Goal: Task Accomplishment & Management: Manage account settings

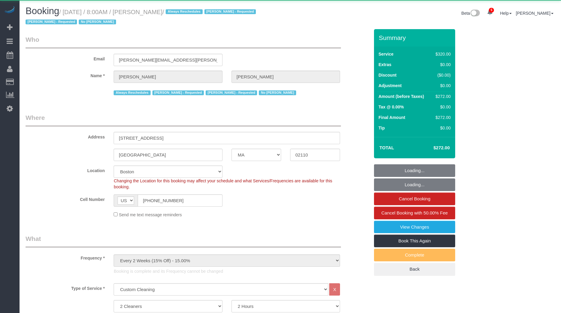
select select "MA"
select select "2"
select select "spot1"
select select "number:89"
select select "number:90"
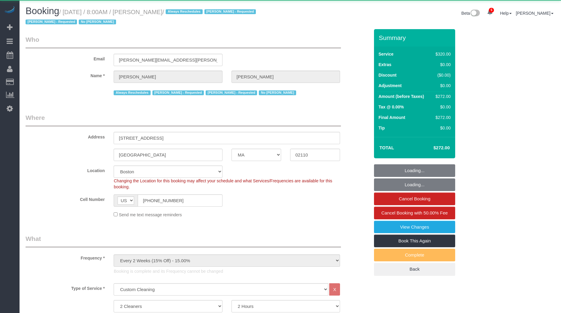
select select "number:15"
select select "number:6"
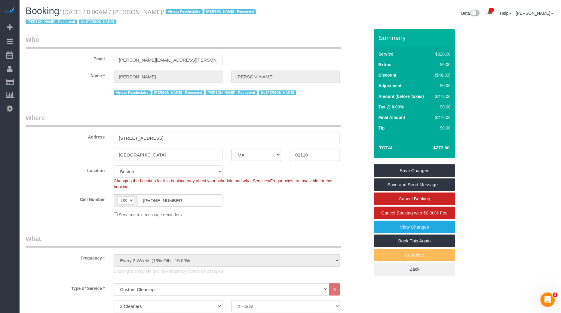
scroll to position [646, 0]
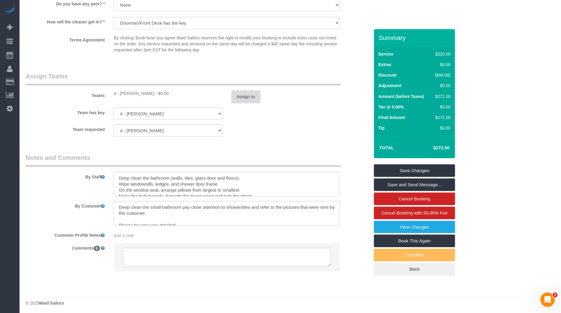
click at [245, 96] on button "Assign to" at bounding box center [245, 96] width 29 height 13
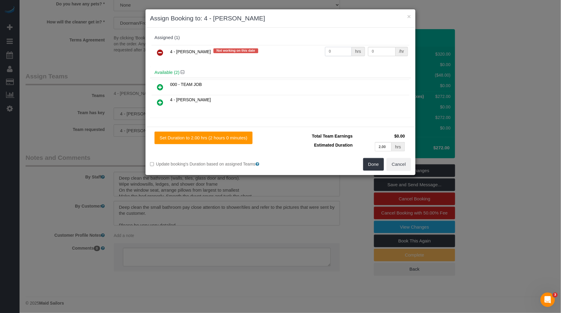
click at [341, 53] on input "0" at bounding box center [338, 51] width 27 height 9
type input "1"
click at [374, 53] on input "0" at bounding box center [382, 51] width 28 height 9
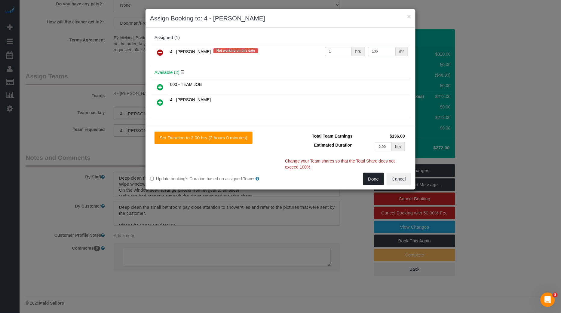
type input "136"
click at [376, 177] on button "Done" at bounding box center [373, 179] width 21 height 13
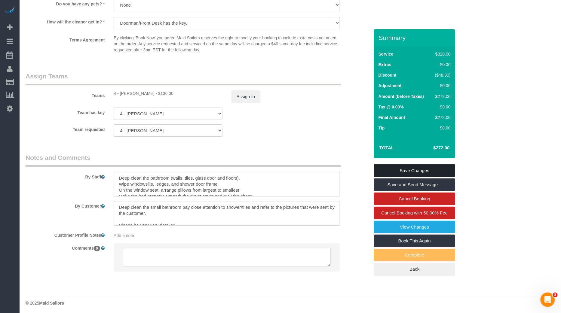
click at [408, 167] on link "Save Changes" at bounding box center [414, 170] width 81 height 13
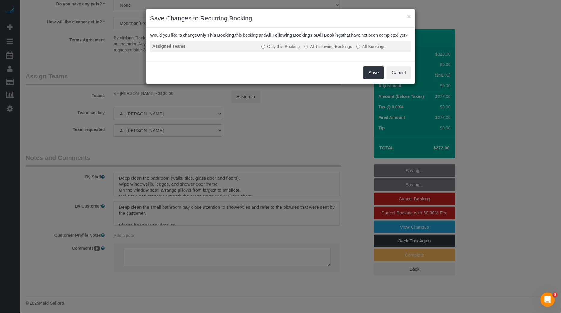
click at [323, 50] on label "All Following Bookings" at bounding box center [328, 47] width 48 height 6
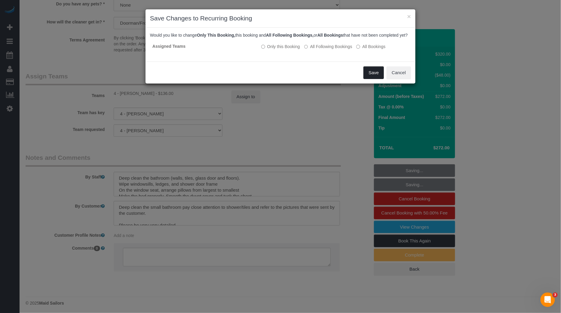
click at [372, 79] on button "Save" at bounding box center [373, 72] width 20 height 13
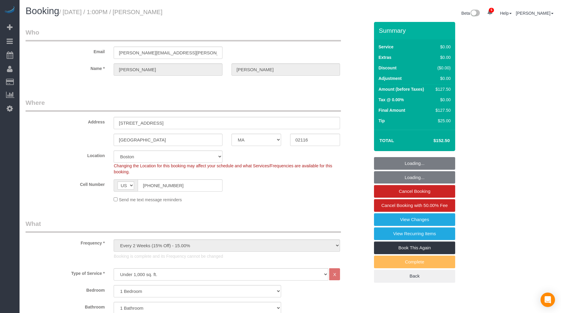
select select "MA"
select select "1"
select select "number:89"
select select "number:90"
select select "number:15"
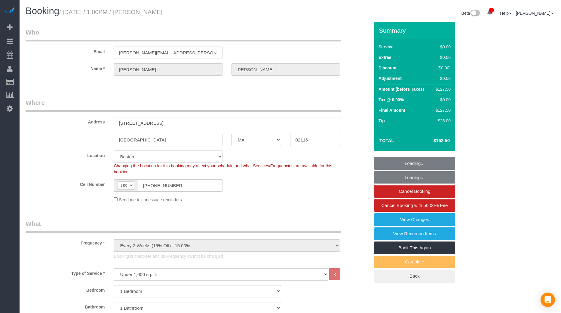
select select "number:7"
select select "spot6"
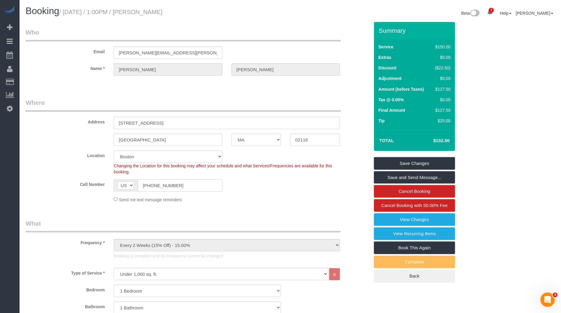
scroll to position [755, 0]
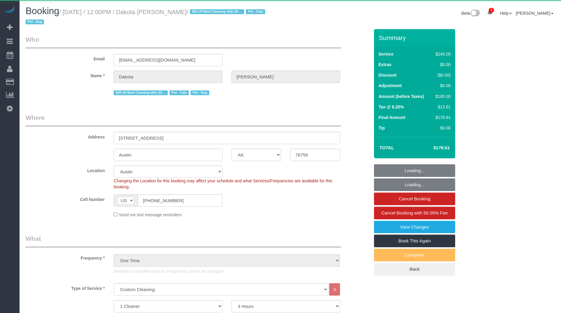
select select "[GEOGRAPHIC_DATA]"
select select "180"
select select "string:stripe-pm_1RtCg74VGloSiKo7673l0olC"
select select "spot1"
select select "number:89"
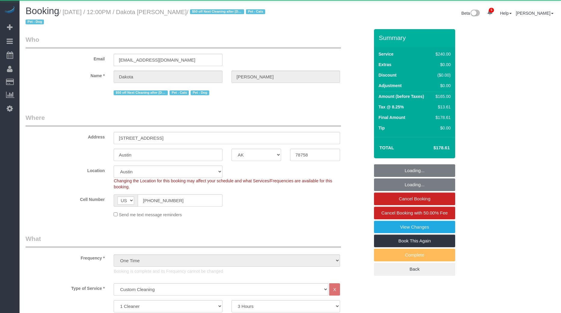
select select "number:90"
select select "number:13"
select select "number:5"
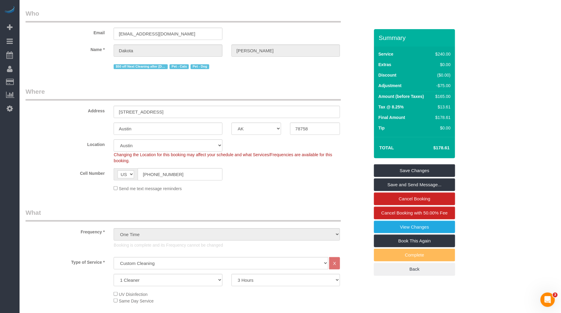
scroll to position [635, 0]
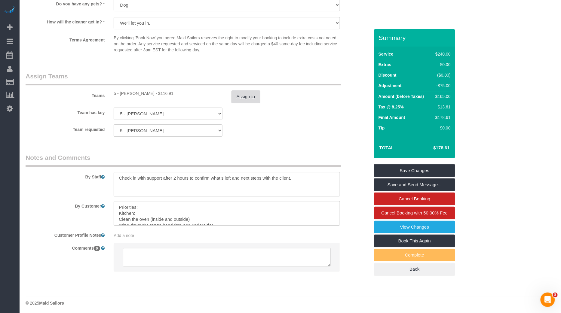
click at [258, 96] on button "Assign to" at bounding box center [245, 96] width 29 height 13
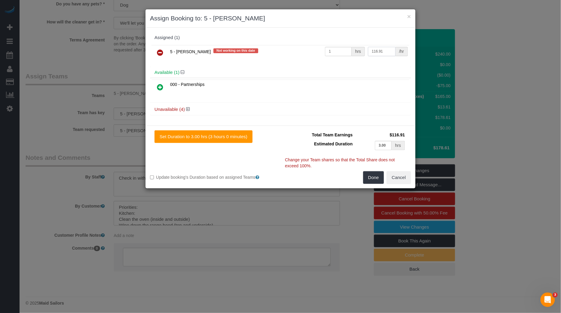
click at [375, 48] on input "116.91" at bounding box center [382, 51] width 28 height 9
type input "108"
click at [371, 179] on button "Done" at bounding box center [373, 177] width 21 height 13
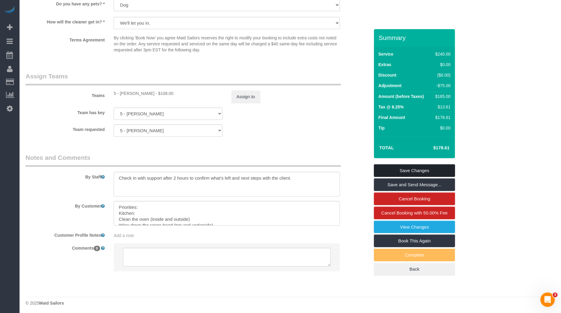
click at [403, 170] on link "Save Changes" at bounding box center [414, 170] width 81 height 13
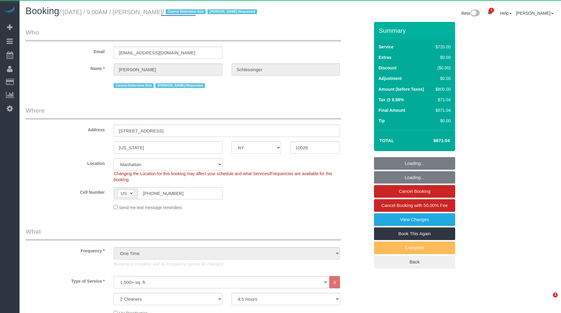
select select "NY"
select select "270"
select select "number:57"
select select "number:70"
select select "number:15"
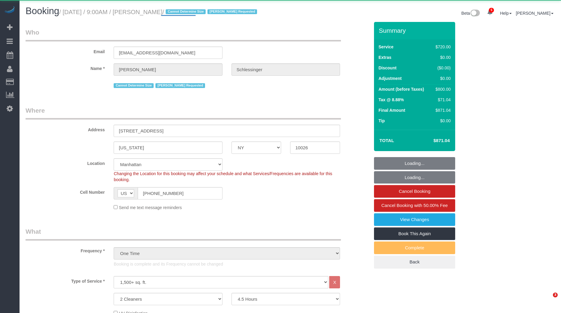
select select "number:6"
select select "object:11253"
select select "string:stripe-pm_1QwnPv4VGloSiKo7hDaliMLM"
select select "spot1"
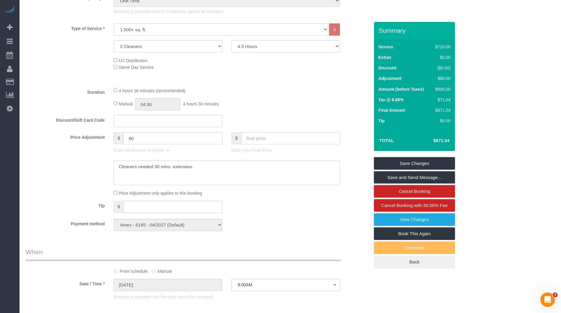
scroll to position [105, 0]
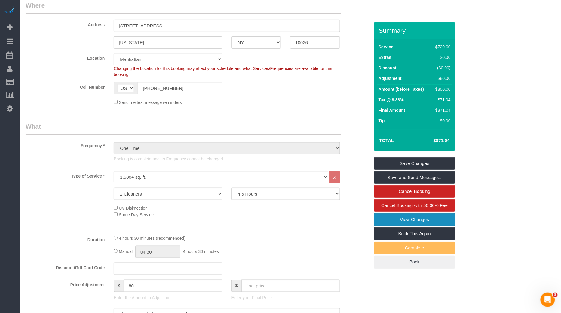
click at [406, 221] on link "View Changes" at bounding box center [414, 219] width 81 height 13
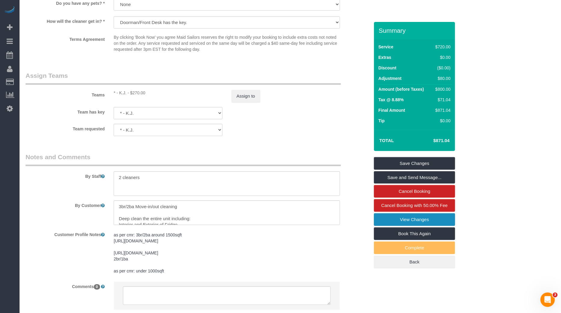
scroll to position [686, 0]
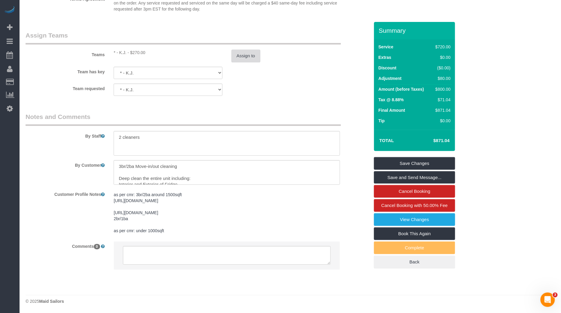
click at [252, 50] on button "Assign to" at bounding box center [245, 56] width 29 height 13
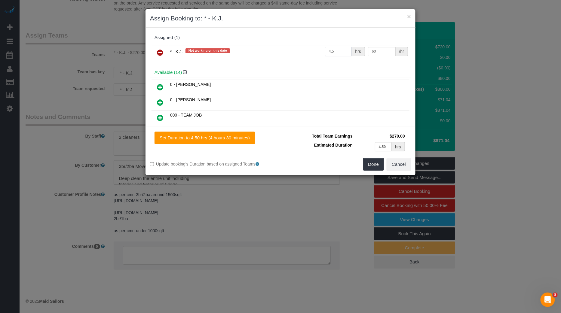
click at [334, 49] on input "4.5" at bounding box center [338, 51] width 27 height 9
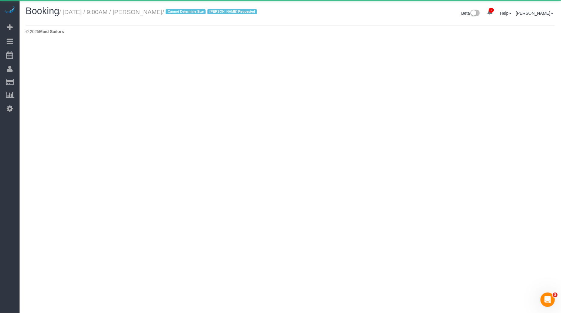
select select "NY"
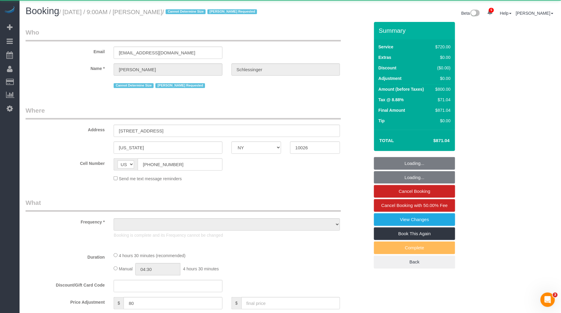
select select "object:14247"
select select "270"
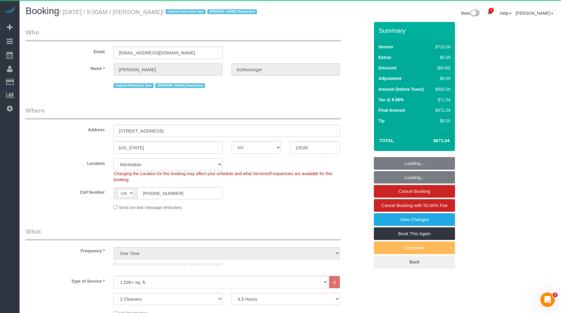
select select "object:14342"
select select "spot6"
select select "number:57"
select select "number:70"
select select "number:15"
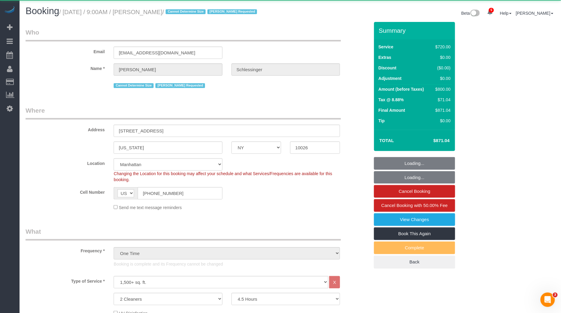
select select "number:6"
select select "string:stripe-pm_1QwnPv4VGloSiKo7hDaliMLM"
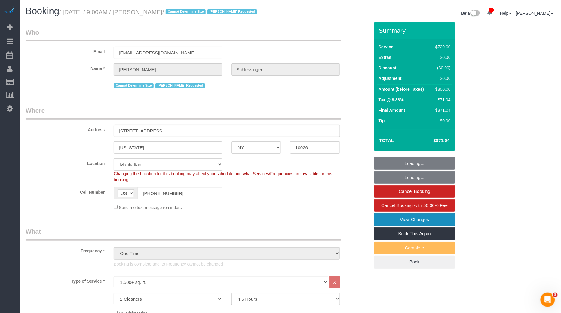
click at [409, 226] on link "View Changes" at bounding box center [414, 219] width 81 height 13
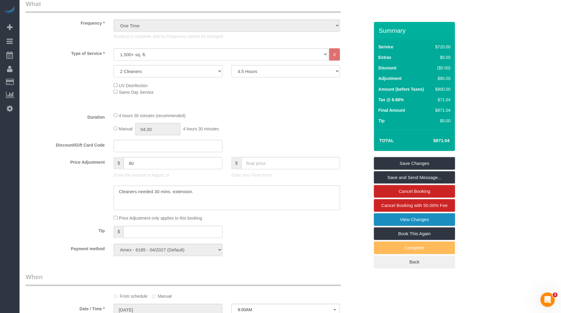
scroll to position [229, 0]
click at [403, 226] on link "View Changes" at bounding box center [414, 219] width 81 height 13
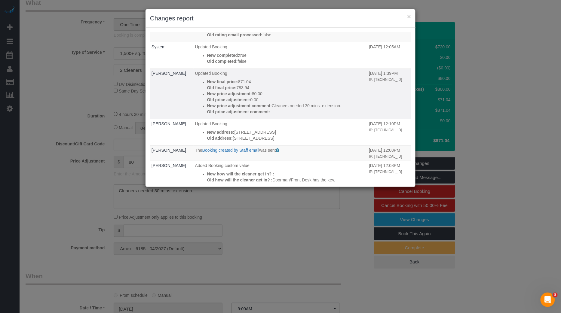
scroll to position [65, 0]
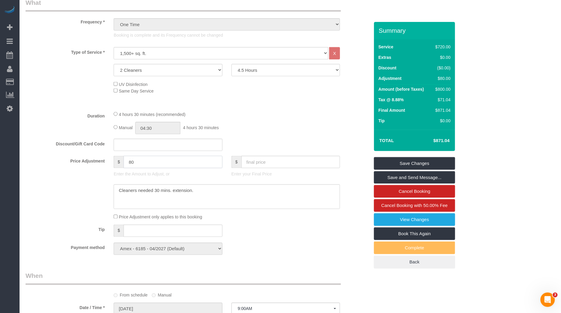
click at [176, 167] on input "80" at bounding box center [172, 162] width 99 height 12
click at [303, 76] on select "2 Hours 2.5 Hours 3 Hours 3.5 Hours 4 Hours 4.5 Hours 5 Hours 5.5 Hours 6 Hours…" at bounding box center [285, 70] width 108 height 12
type input "0"
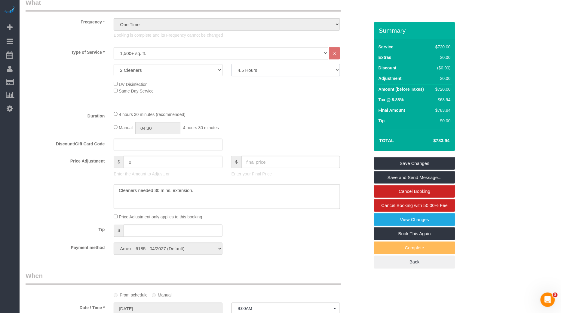
click at [294, 76] on select "2 Hours 2.5 Hours 3 Hours 3.5 Hours 4 Hours 4.5 Hours 5 Hours 5.5 Hours 6 Hours…" at bounding box center [285, 70] width 108 height 12
select select "300"
click at [320, 126] on div "4 hours 30 minutes (recommended) Manual 04:30 4 hours 30 minutes" at bounding box center [226, 122] width 235 height 23
select select "spot11"
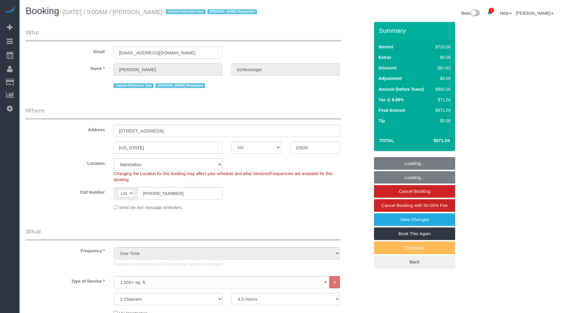
select select "NY"
select select "270"
select select "number:57"
select select "number:70"
select select "number:15"
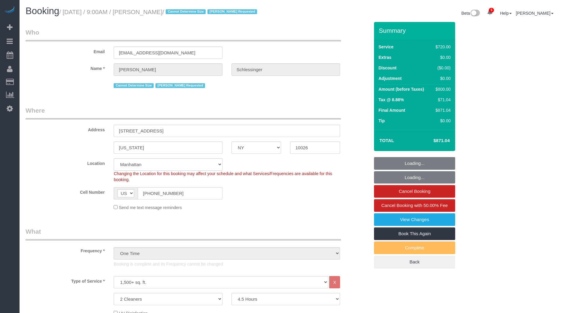
select select "number:6"
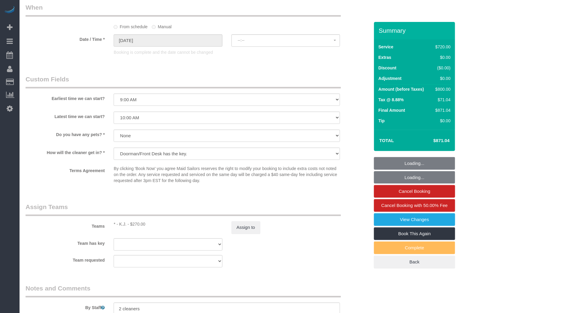
select select "spot1"
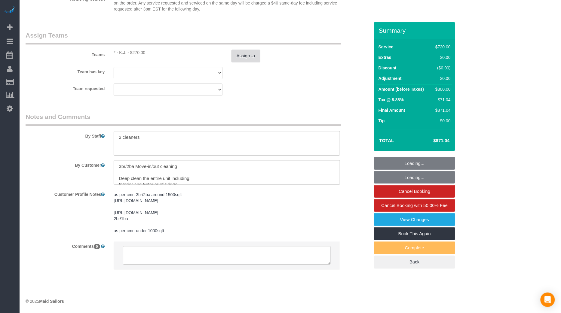
click at [240, 50] on button "Assign to" at bounding box center [245, 56] width 29 height 13
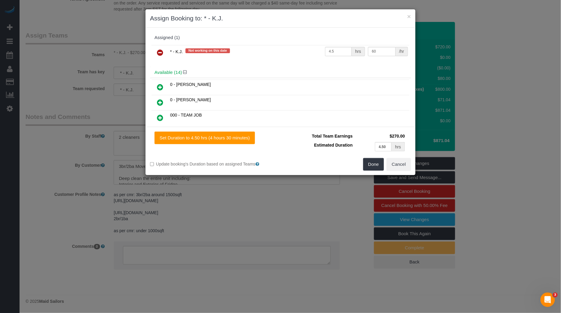
scroll to position [0, 0]
click at [327, 53] on input "4.5" at bounding box center [338, 51] width 27 height 9
type input "5"
click at [375, 157] on div "Total Team Earnings $300.00 Estimated Duration 4.50 hrs Warning: The Company sh…" at bounding box center [345, 145] width 130 height 26
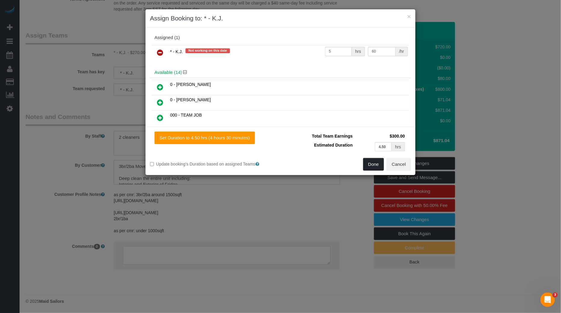
click at [375, 162] on button "Done" at bounding box center [373, 164] width 21 height 13
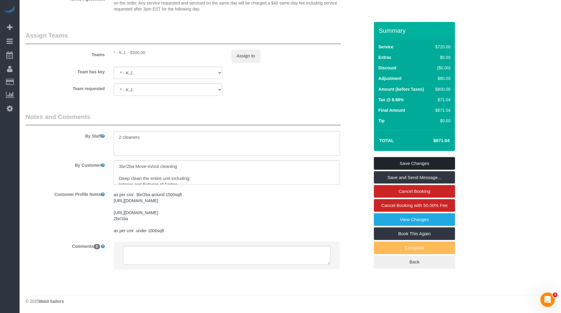
click at [404, 169] on link "Save Changes" at bounding box center [414, 163] width 81 height 13
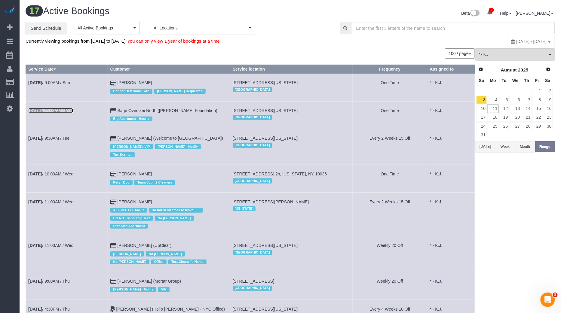
click at [55, 108] on link "[DATE] 11:00AM / Mon" at bounding box center [50, 110] width 45 height 5
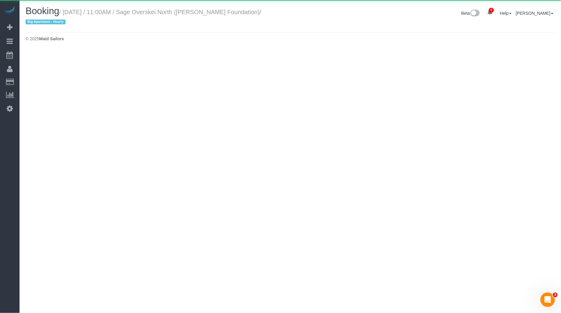
select select "NY"
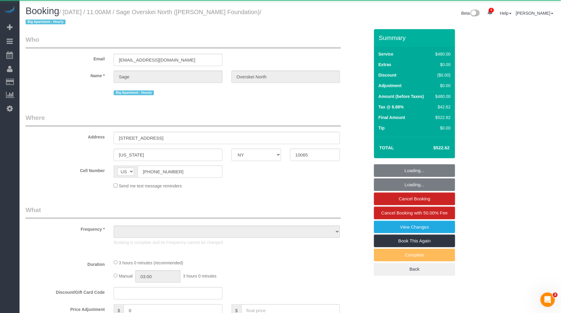
select select "object:4144"
select select "2"
select select "180"
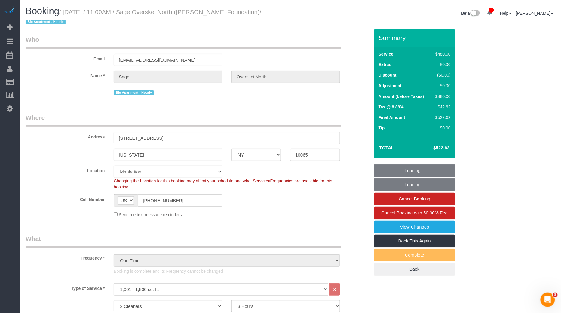
select select "object:4231"
select select "string:stripe-pm_1RlDqk4VGloSiKo7LOwjfiaY"
select select "number:57"
select select "number:72"
select select "number:15"
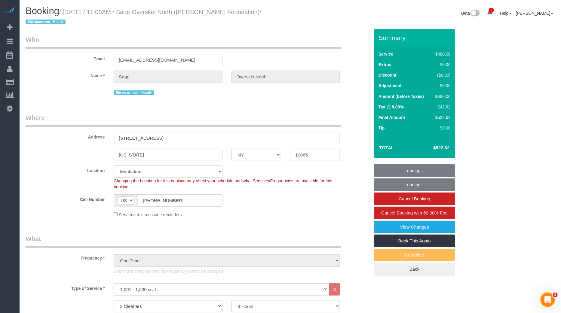
select select "number:7"
select select "spot6"
click at [157, 11] on small "/ [DATE] / 11:00AM / Sage Overskei North ([PERSON_NAME] Foundation) / Big Apart…" at bounding box center [144, 17] width 236 height 17
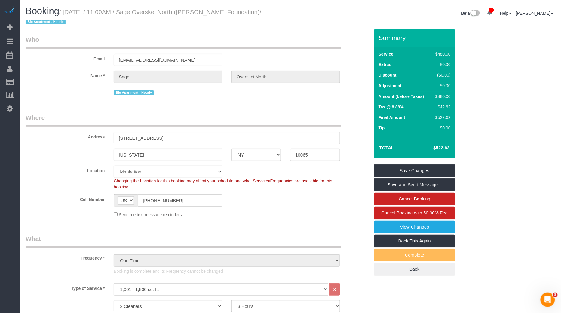
click at [157, 11] on small "/ [DATE] / 11:00AM / Sage Overskei North ([PERSON_NAME] Foundation) / Big Apart…" at bounding box center [144, 17] width 236 height 17
copy small "Sage"
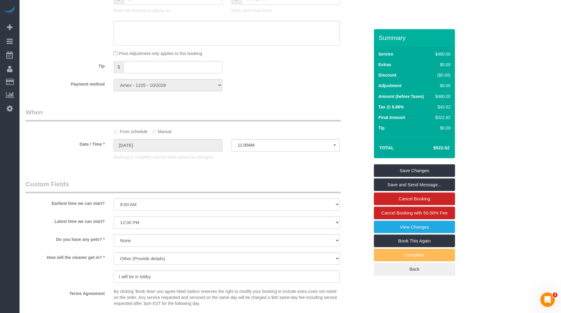
scroll to position [559, 0]
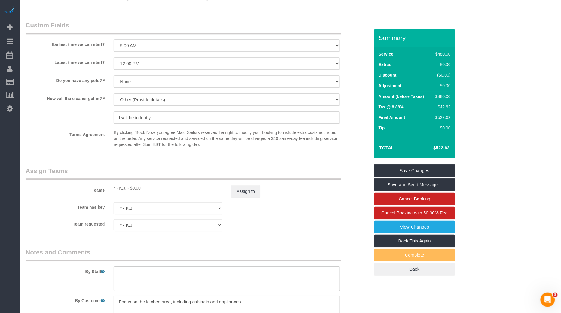
click at [248, 184] on div "Teams * - K.J. - $0.00 Assign to" at bounding box center [197, 181] width 353 height 31
click at [251, 193] on button "Assign to" at bounding box center [245, 191] width 29 height 13
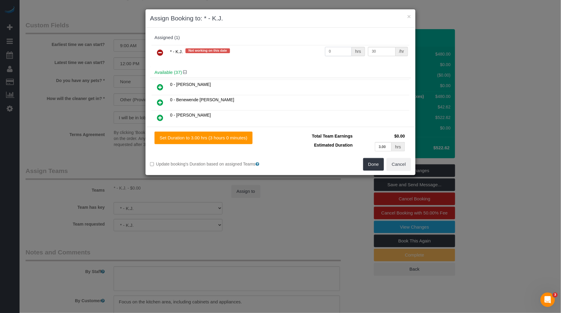
click at [330, 47] on input "0" at bounding box center [338, 51] width 27 height 9
type input "6"
click at [369, 161] on button "Done" at bounding box center [373, 164] width 21 height 13
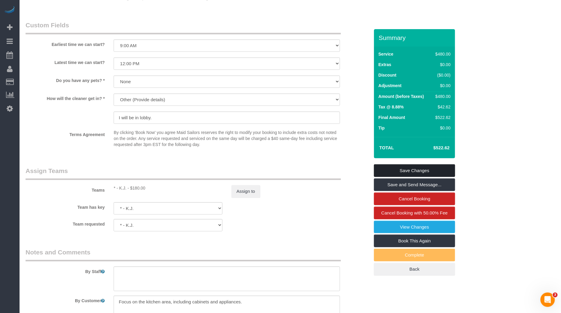
click at [403, 167] on link "Save Changes" at bounding box center [414, 170] width 81 height 13
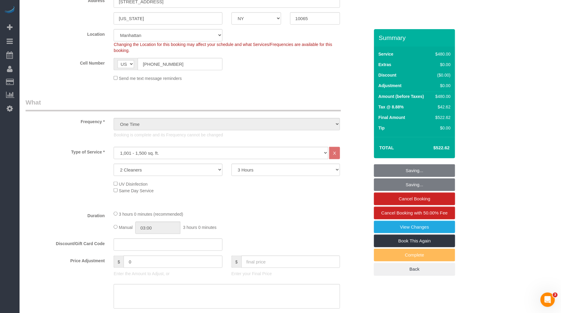
scroll to position [135, 0]
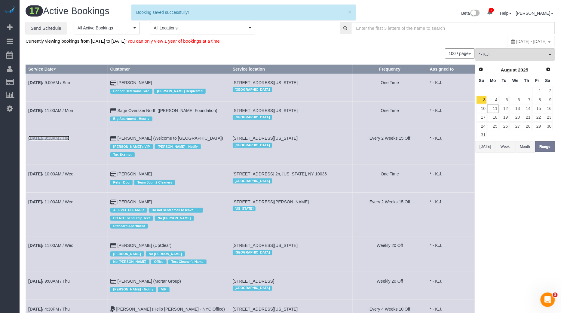
click at [68, 139] on link "[DATE] 9:30AM / Tue" at bounding box center [48, 138] width 41 height 5
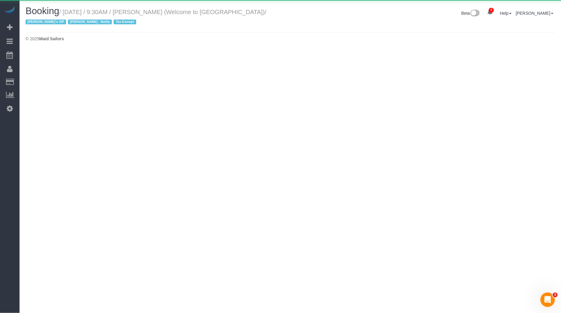
select select "NY"
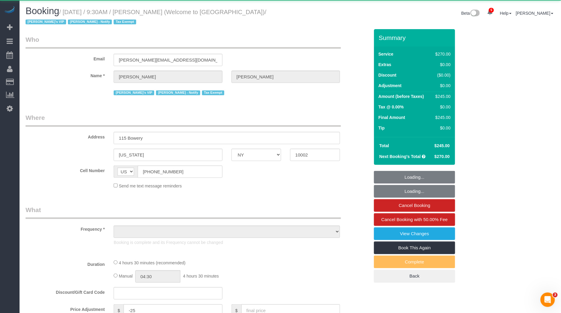
click at [162, 10] on small "/ [DATE] / 9:30AM / [PERSON_NAME] (Welcome to [GEOGRAPHIC_DATA]) / [PERSON_NAME…" at bounding box center [146, 17] width 241 height 17
select select "object:7488"
select select "string:stripe-pm_1Pzh2H4VGloSiKo7gpNGkwxe"
select select "270"
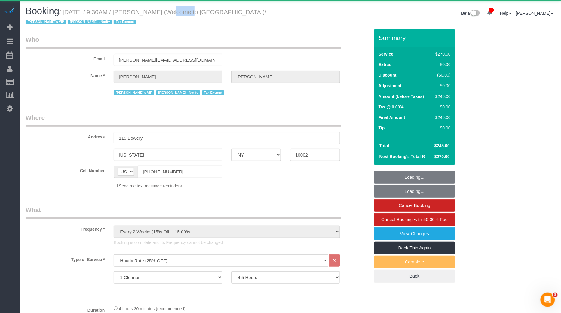
click at [162, 10] on small "/ [DATE] / 9:30AM / [PERSON_NAME] (Welcome to [GEOGRAPHIC_DATA]) / [PERSON_NAME…" at bounding box center [146, 17] width 241 height 17
copy small "[PERSON_NAME]"
select select "number:89"
select select "number:90"
select select "number:15"
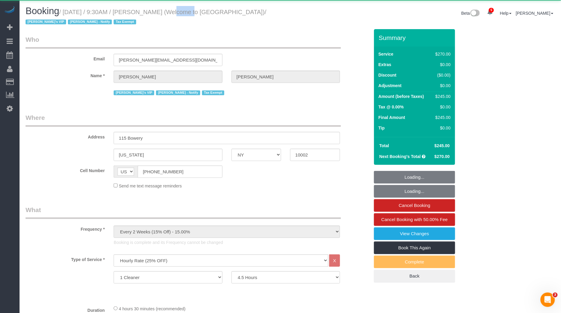
select select "number:5"
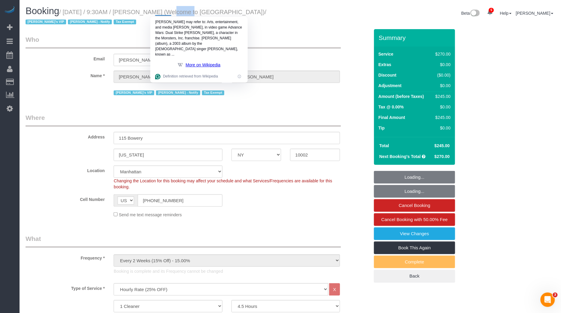
select select "object:7786"
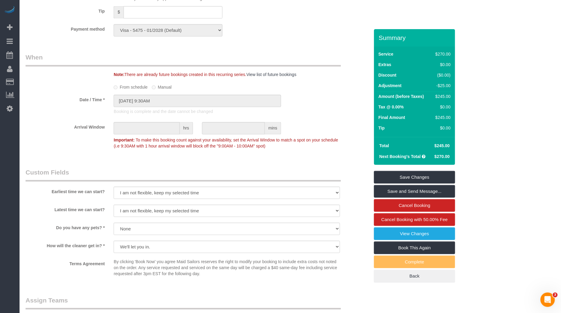
scroll to position [666, 0]
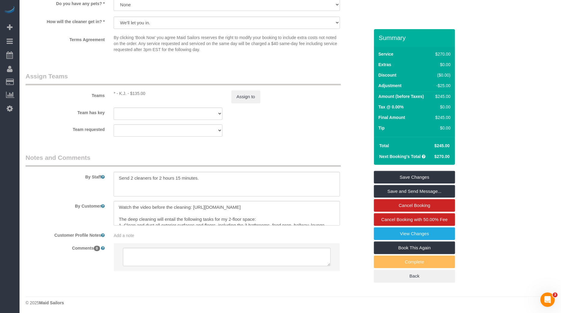
click at [251, 104] on sui-booking-teams "Teams * - K.J. - $135.00 Assign to Team has key * - K.J. 000- [PERSON_NAME] 000…" at bounding box center [198, 104] width 344 height 65
click at [255, 98] on button "Assign to" at bounding box center [245, 96] width 29 height 13
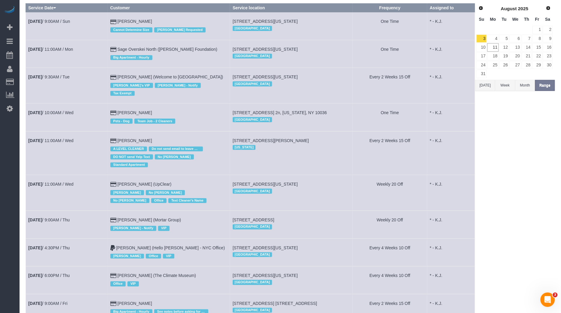
scroll to position [67, 0]
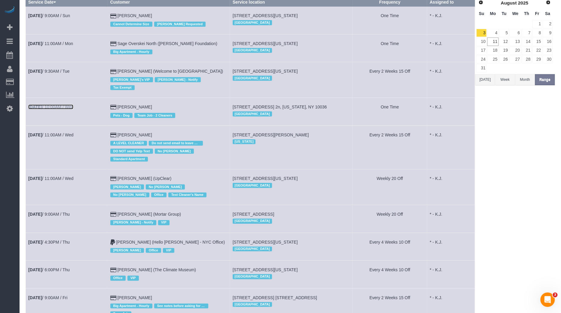
click at [60, 105] on link "[DATE] 10:00AM / Wed" at bounding box center [50, 107] width 45 height 5
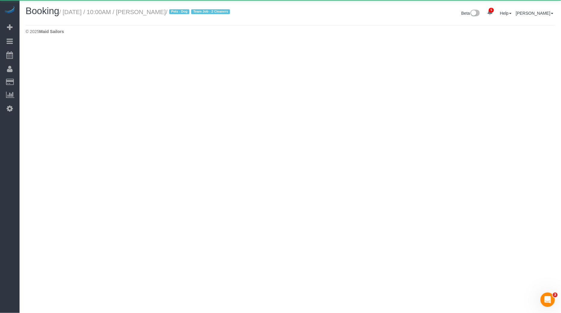
select select "NY"
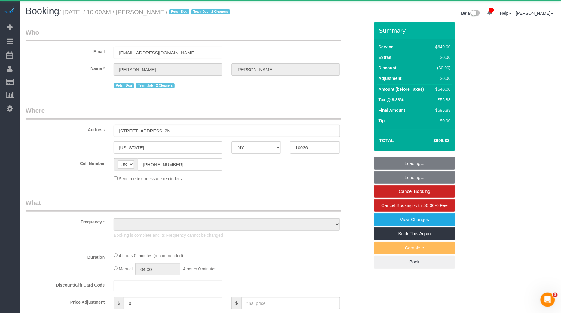
select select "object:10974"
select select "2"
select select "240"
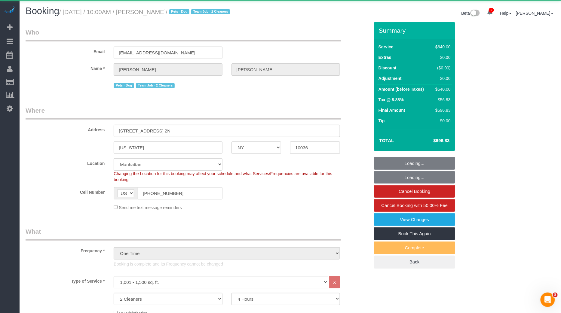
select select "object:11548"
select select "string:stripe-pm_1RrP5a4VGloSiKo7aEGR8wqI"
select select "spot16"
select select "number:89"
select select "number:90"
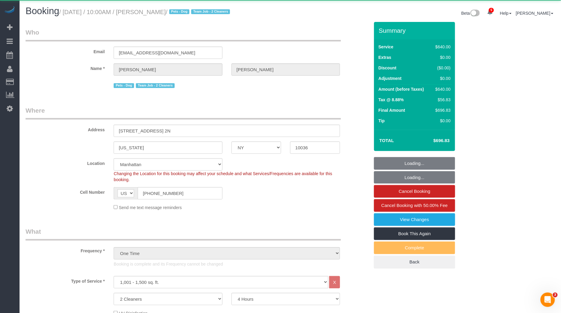
select select "number:13"
select select "number:7"
click at [158, 12] on small "/ [DATE] / 10:00AM / [PERSON_NAME] / Pets - Dog Team Job - 2 Cleaners" at bounding box center [145, 12] width 172 height 7
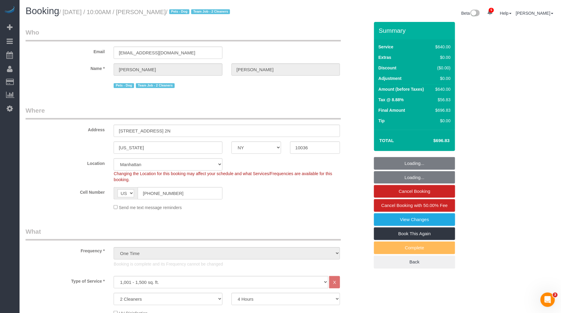
click at [158, 12] on small "/ [DATE] / 10:00AM / [PERSON_NAME] / Pets - Dog Team Job - 2 Cleaners" at bounding box center [145, 12] width 172 height 7
copy small "[PERSON_NAME]"
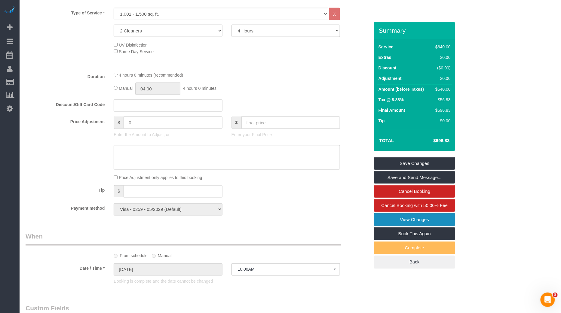
scroll to position [241, 0]
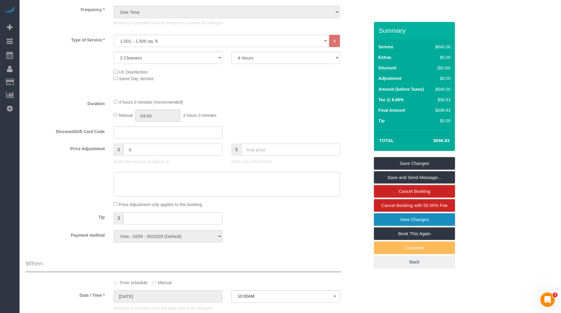
click at [418, 219] on link "View Changes" at bounding box center [414, 219] width 81 height 13
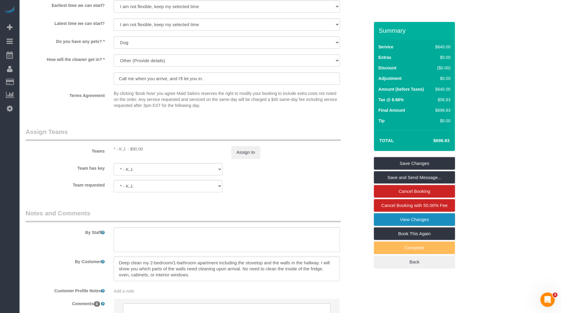
scroll to position [593, 0]
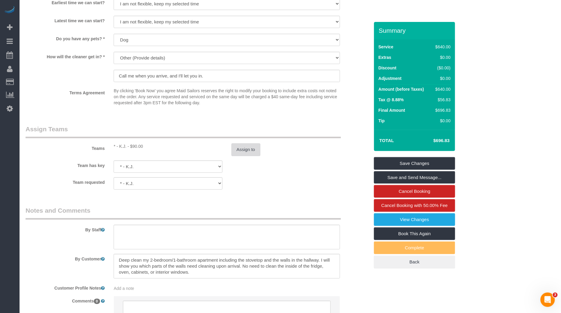
click at [254, 153] on button "Assign to" at bounding box center [245, 149] width 29 height 13
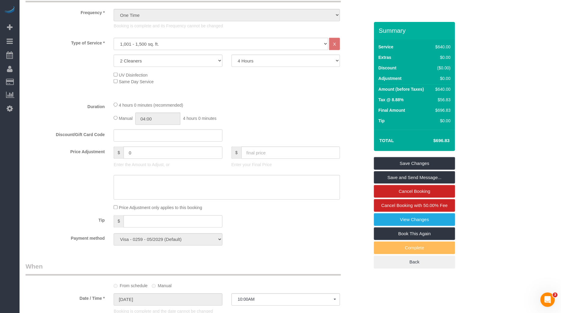
scroll to position [529, 0]
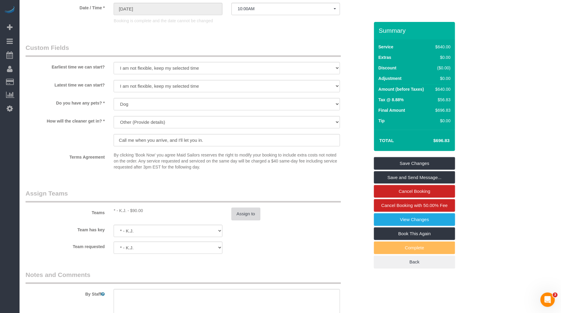
click at [242, 217] on button "Assign to" at bounding box center [245, 214] width 29 height 13
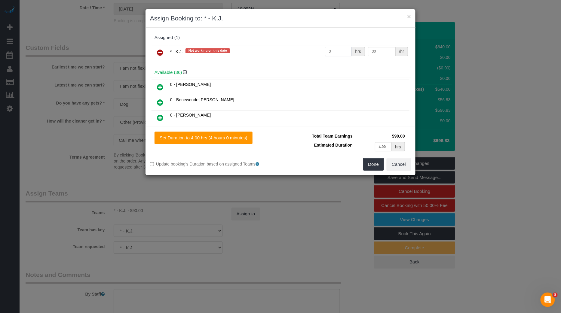
click at [339, 48] on input "3" at bounding box center [338, 51] width 27 height 9
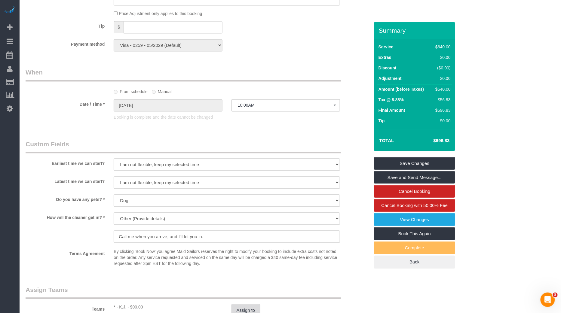
scroll to position [575, 0]
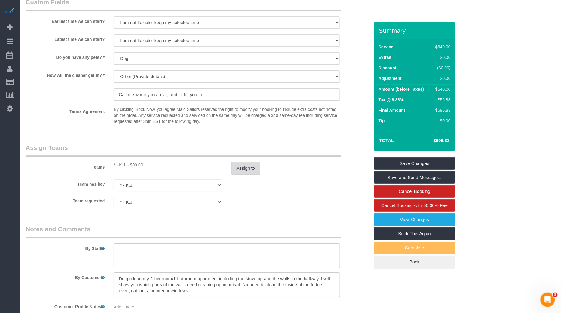
click at [252, 169] on button "Assign to" at bounding box center [245, 168] width 29 height 13
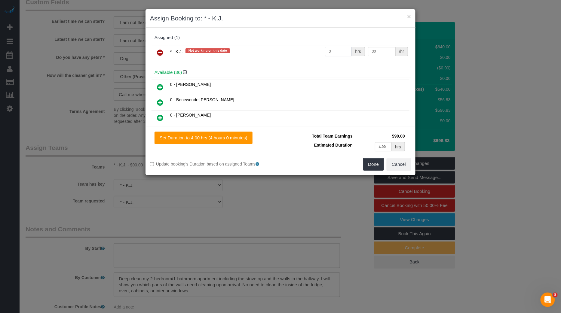
click at [343, 53] on input "3" at bounding box center [338, 51] width 27 height 9
type input "8"
click at [374, 163] on button "Done" at bounding box center [373, 164] width 21 height 13
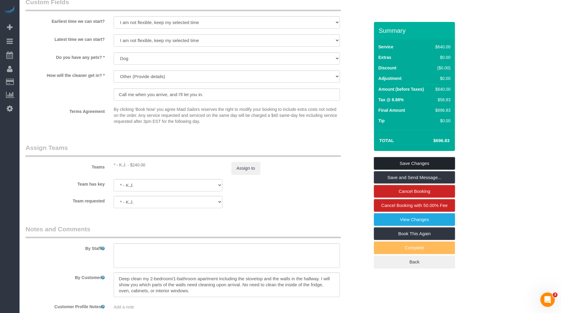
click at [395, 159] on link "Save Changes" at bounding box center [414, 163] width 81 height 13
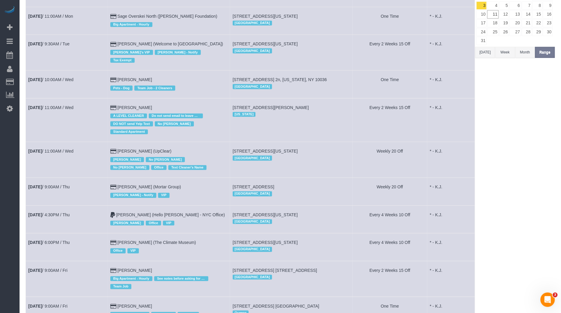
scroll to position [94, 0]
click at [63, 105] on link "[DATE] 11:00AM / Wed" at bounding box center [50, 107] width 45 height 5
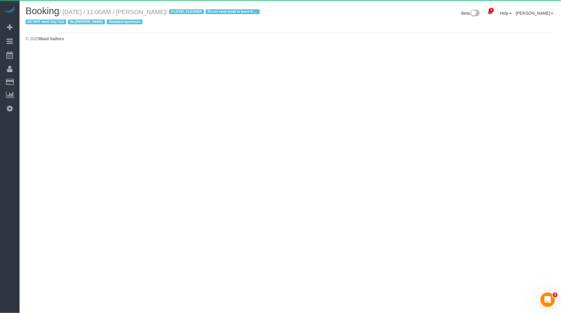
select select "NJ"
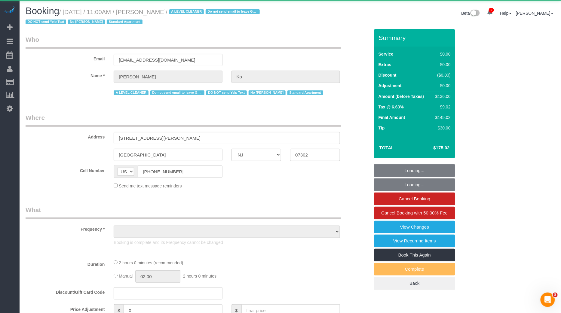
select select "object:17397"
select select "spot21"
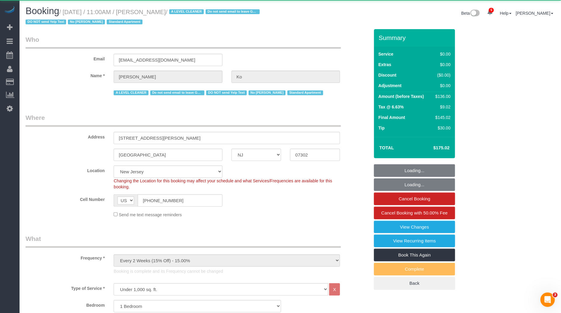
select select "number:59"
select select "number:76"
select select "number:15"
select select "number:6"
select select "1"
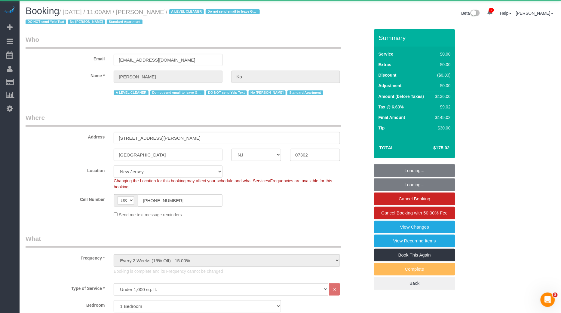
select select "object:17704"
click at [151, 12] on small "/ [DATE] / 11:00AM / [PERSON_NAME] / A LEVEL CLEANER Do not send email to leave…" at bounding box center [144, 17] width 236 height 17
select select "string:stripe-card_1EyoUm4VGloSiKo7YBWNFeY6"
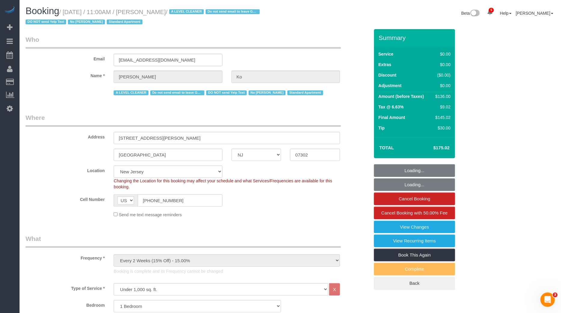
click at [151, 12] on small "/ [DATE] / 11:00AM / [PERSON_NAME] / A LEVEL CLEANER Do not send email to leave…" at bounding box center [144, 17] width 236 height 17
copy small "[PERSON_NAME]"
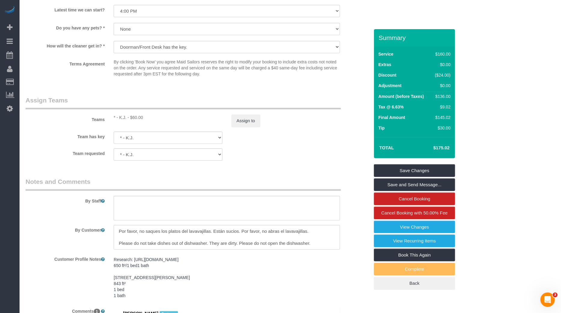
scroll to position [742, 0]
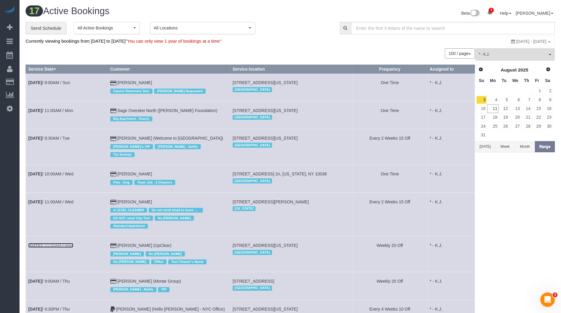
click at [57, 243] on link "[DATE] 11:00AM / Wed" at bounding box center [50, 245] width 45 height 5
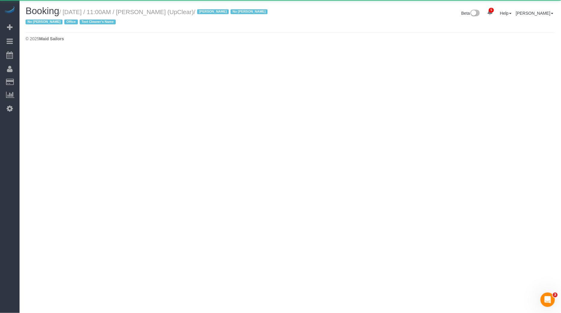
select select "NY"
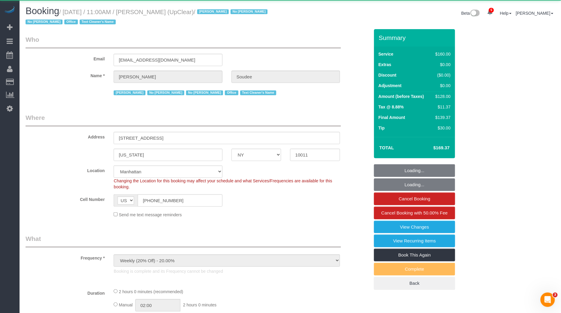
select select "object:18920"
select select "string:stripe-pm_1NbO8G4VGloSiKo7yDZXrVCR"
select select "spot26"
select select "number:89"
select select "number:90"
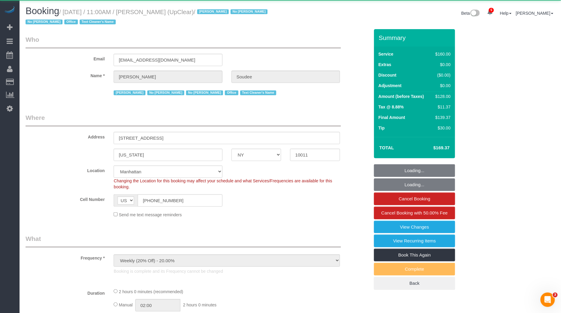
select select "number:15"
select select "number:5"
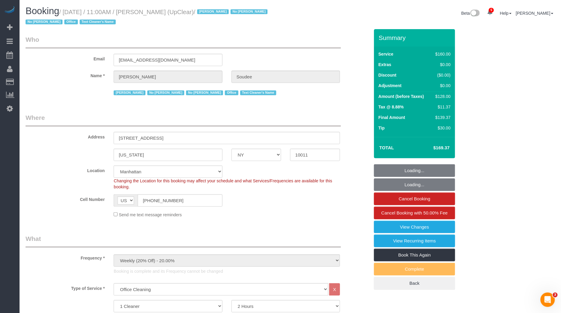
click at [158, 51] on div "Email [EMAIL_ADDRESS][DOMAIN_NAME]" at bounding box center [197, 50] width 353 height 31
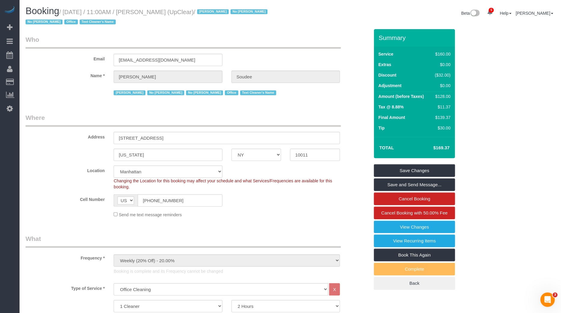
click at [160, 11] on small "/ [DATE] / 11:00AM / [PERSON_NAME] (UpClear) / [PERSON_NAME] No [PERSON_NAME] N…" at bounding box center [148, 17] width 244 height 17
copy small "[PERSON_NAME]"
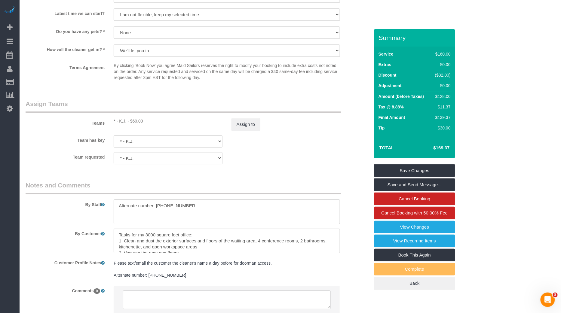
scroll to position [667, 0]
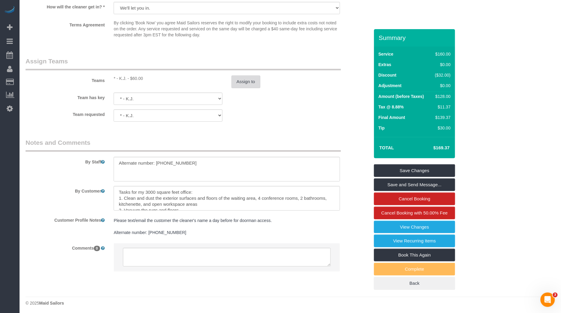
click at [245, 85] on button "Assign to" at bounding box center [245, 81] width 29 height 13
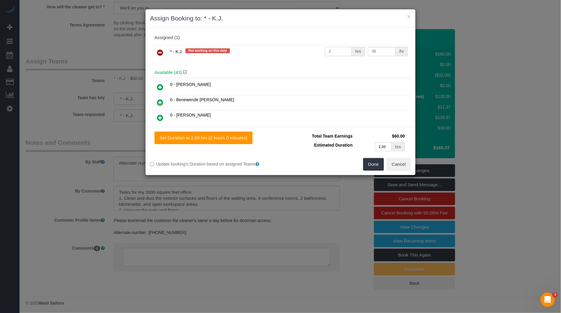
click at [338, 50] on input "2" at bounding box center [338, 51] width 27 height 9
type input "1"
click at [371, 163] on button "Done" at bounding box center [373, 164] width 21 height 13
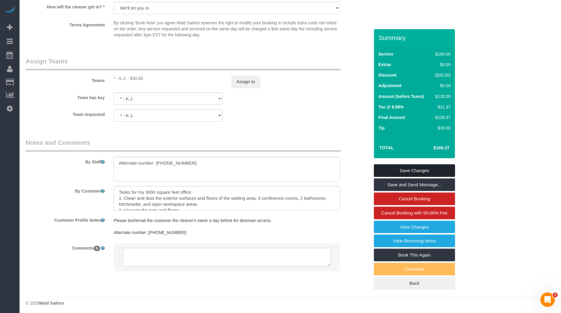
click at [404, 168] on link "Save Changes" at bounding box center [414, 170] width 81 height 13
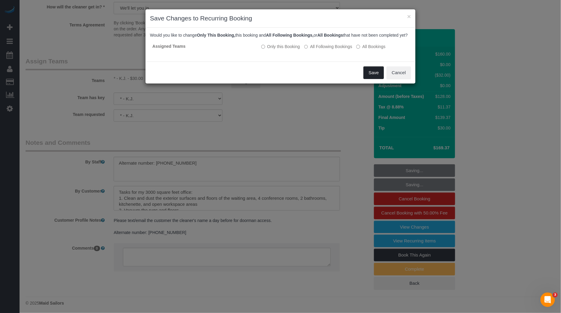
click at [375, 75] on button "Save" at bounding box center [373, 72] width 20 height 13
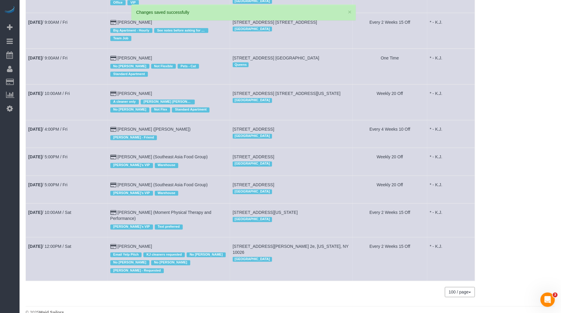
scroll to position [79, 0]
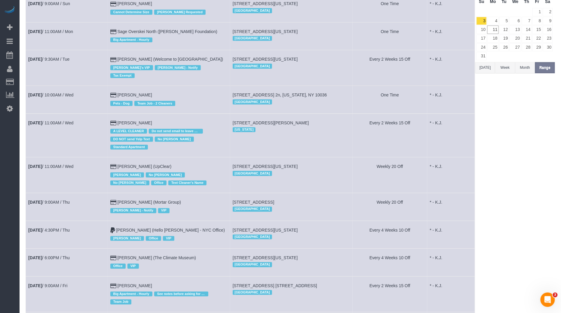
click at [69, 157] on td "[DATE] 11:00AM / Wed" at bounding box center [67, 175] width 82 height 36
click at [68, 164] on link "[DATE] 11:00AM / Wed" at bounding box center [50, 166] width 45 height 5
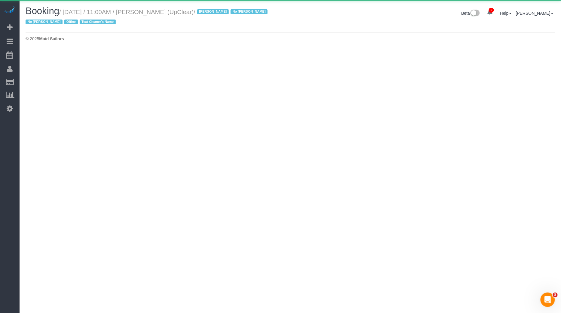
select select "NY"
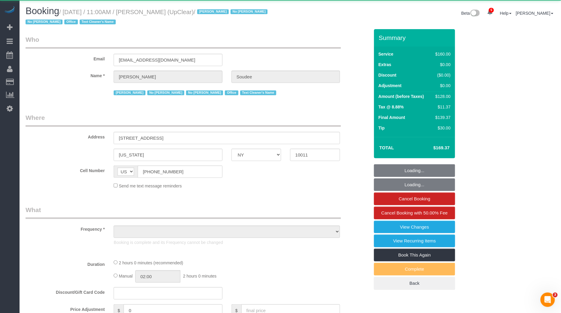
select select "object:22035"
select select "number:89"
select select "number:90"
select select "number:15"
select select "number:5"
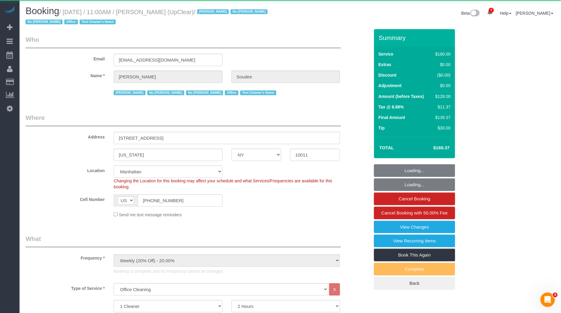
select select "object:22691"
select select "string:stripe-pm_1NbO8G4VGloSiKo7yDZXrVCR"
select select "spot31"
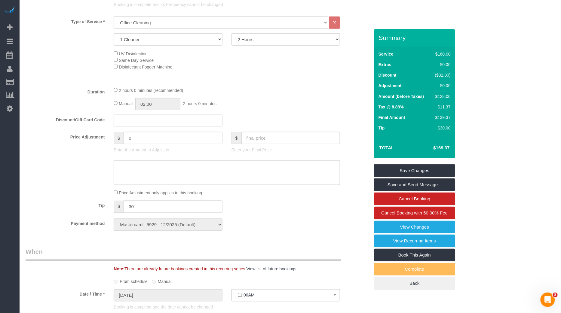
scroll to position [269, 0]
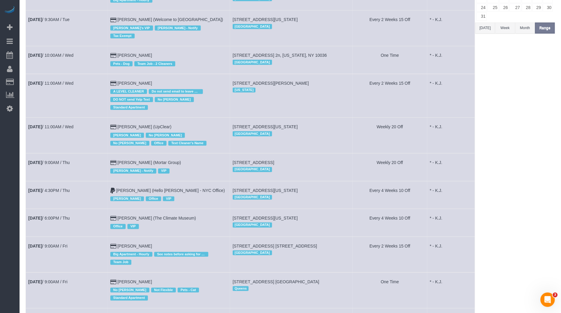
scroll to position [118, 0]
click at [56, 156] on td "[DATE] 9:00AM / Thu" at bounding box center [67, 168] width 82 height 28
click at [58, 160] on link "[DATE] 9:00AM / Thu" at bounding box center [48, 162] width 41 height 5
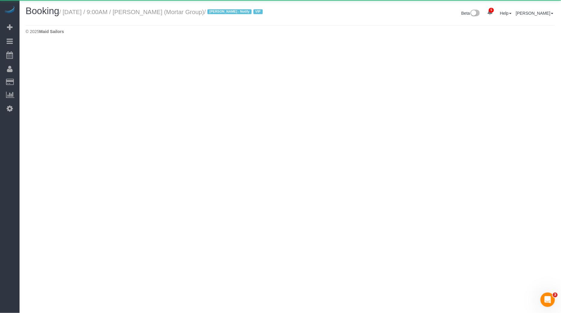
select select "NY"
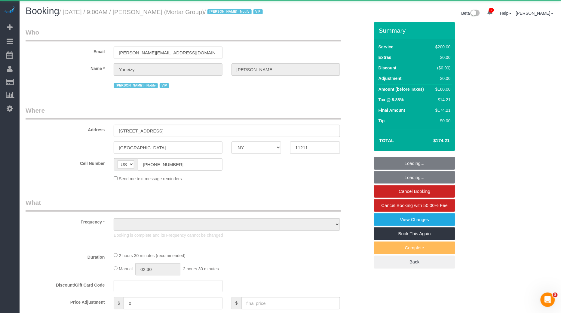
click at [156, 12] on small "/ [DATE] / 9:00AM / [PERSON_NAME] (Mortar Group) / [PERSON_NAME] - Notify VIP" at bounding box center [161, 12] width 205 height 7
select select "object:23994"
select select "150"
select select "spot36"
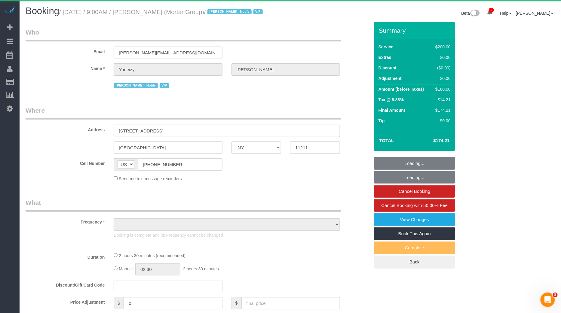
select select "number:56"
select select "number:79"
select select "number:15"
select select "number:7"
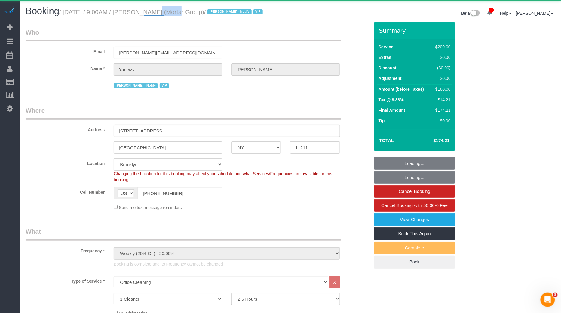
select select "object:24642"
select select "spot41"
select select "string:stripe-pm_1RNxVG4VGloSiKo7QUT6i4DB"
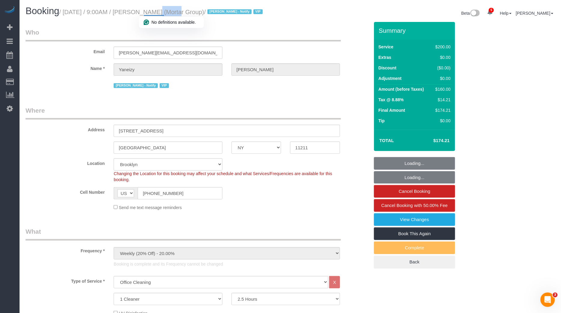
copy small "Yaneizy"
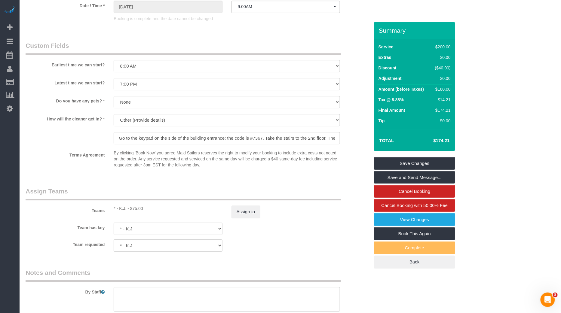
scroll to position [551, 0]
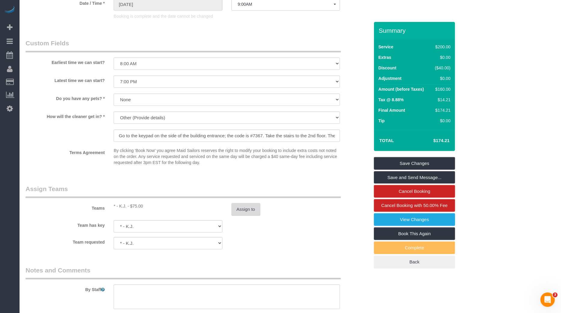
click at [251, 210] on button "Assign to" at bounding box center [245, 209] width 29 height 13
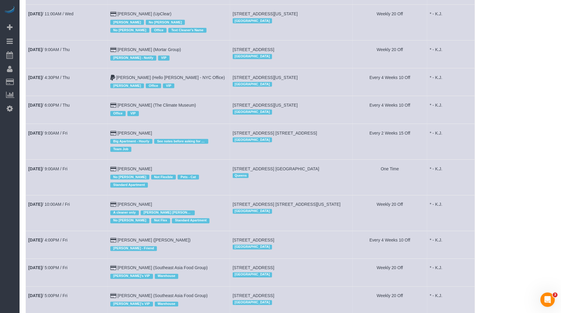
scroll to position [235, 0]
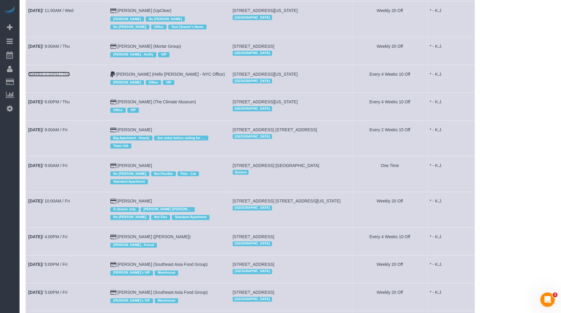
click at [52, 72] on link "[DATE] 4:30PM / Thu" at bounding box center [48, 74] width 41 height 5
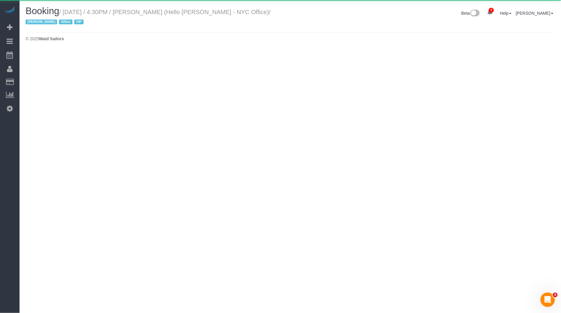
select select "NY"
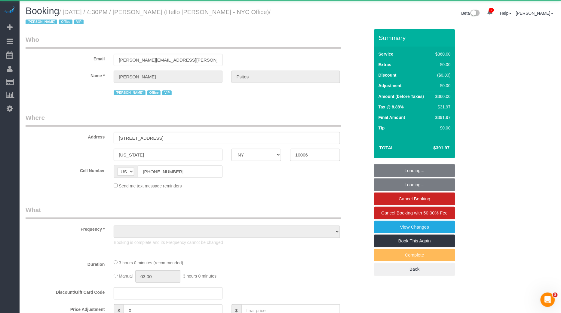
select select "object:27369"
select select "2"
select select "180"
select select "number:89"
select select "number:90"
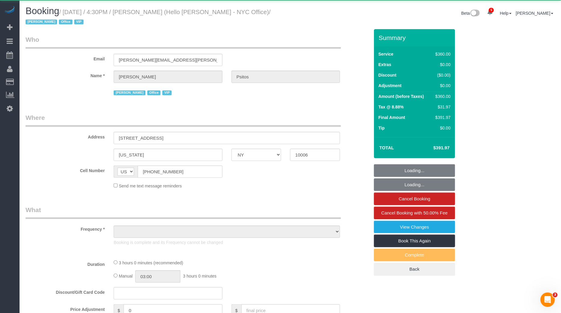
select select "number:15"
select select "number:7"
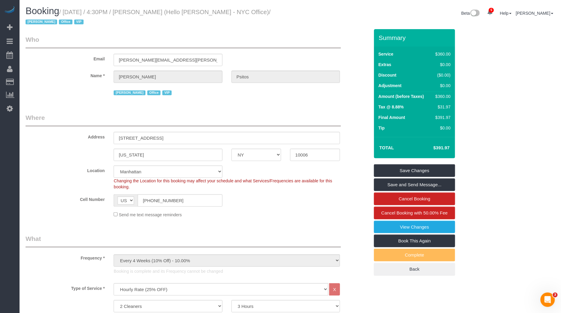
click at [169, 13] on small "/ [DATE] / 4:30PM / [PERSON_NAME] (Hello [PERSON_NAME] - NYC Office) / [PERSON_…" at bounding box center [148, 17] width 245 height 17
copy small "Psitos"
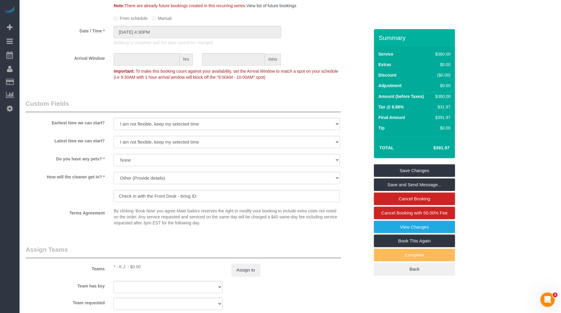
scroll to position [684, 0]
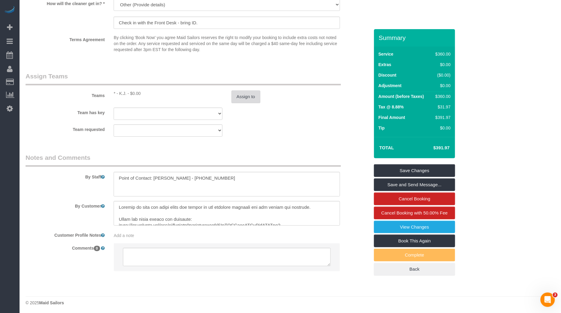
click at [246, 92] on button "Assign to" at bounding box center [245, 96] width 29 height 13
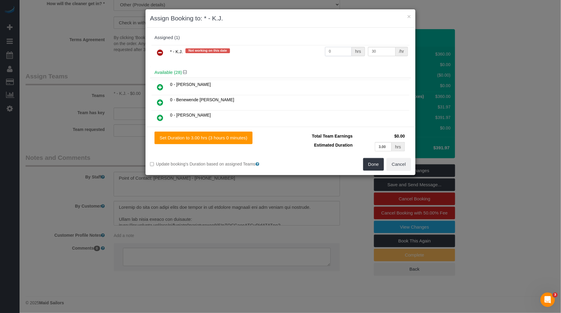
click at [345, 50] on input "0" at bounding box center [338, 51] width 27 height 9
type input "6"
click at [373, 167] on button "Done" at bounding box center [373, 164] width 21 height 13
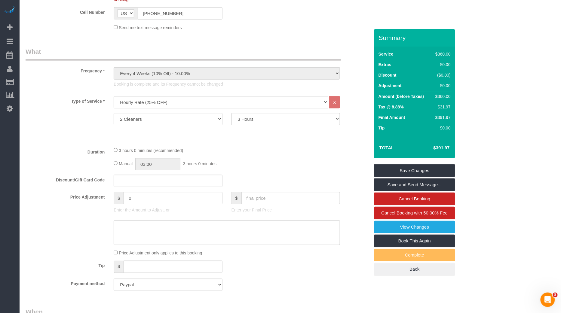
scroll to position [184, 0]
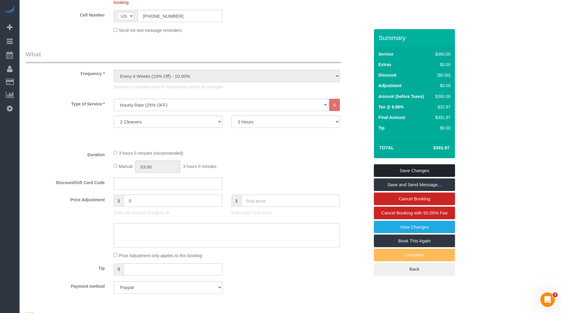
click at [404, 165] on link "Save Changes" at bounding box center [414, 170] width 81 height 13
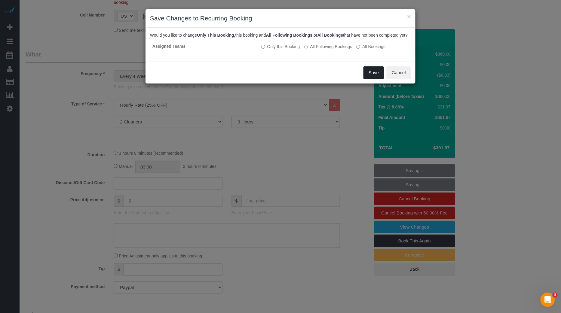
click at [376, 73] on button "Save" at bounding box center [373, 72] width 20 height 13
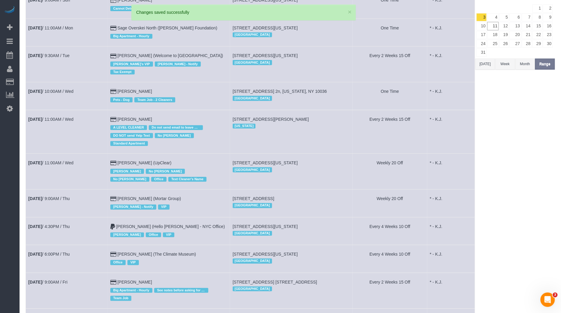
scroll to position [171, 0]
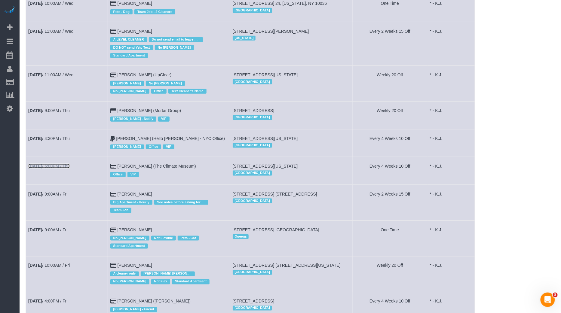
click at [64, 164] on link "[DATE] 6:00PM / Thu" at bounding box center [48, 166] width 41 height 5
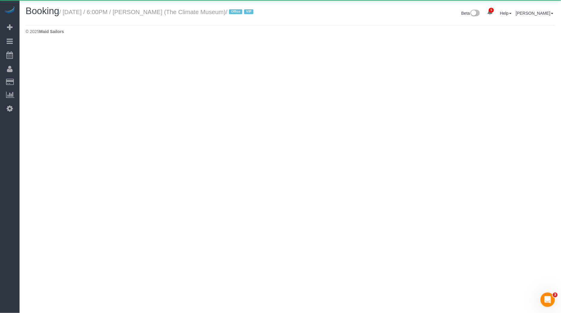
select select "NY"
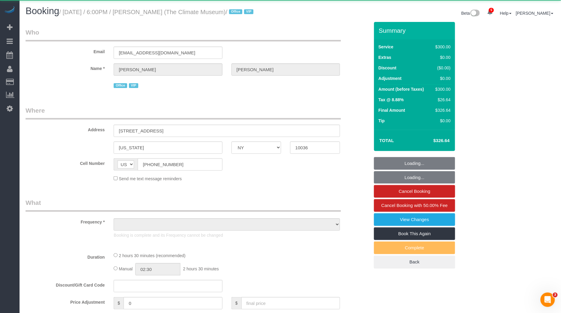
click at [168, 11] on small "/ [DATE] / 6:00PM / [PERSON_NAME] (The Climate Museum) / Office VIP" at bounding box center [157, 12] width 196 height 7
select select "object:30863"
select select "2"
select select "150"
select select "spot51"
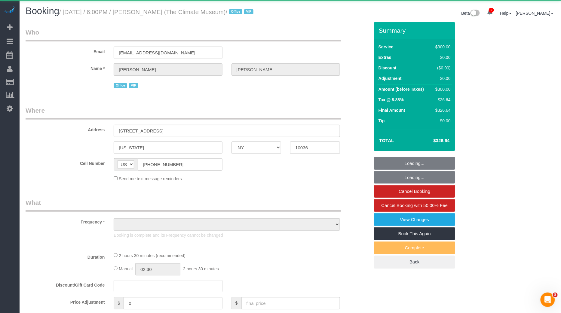
select select "number:89"
select select "number:90"
select select "number:15"
select select "number:7"
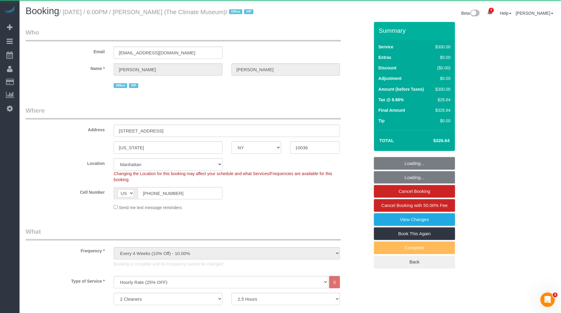
click at [168, 11] on small "/ [DATE] / 6:00PM / [PERSON_NAME] (The Climate Museum) / Office VIP" at bounding box center [157, 12] width 196 height 7
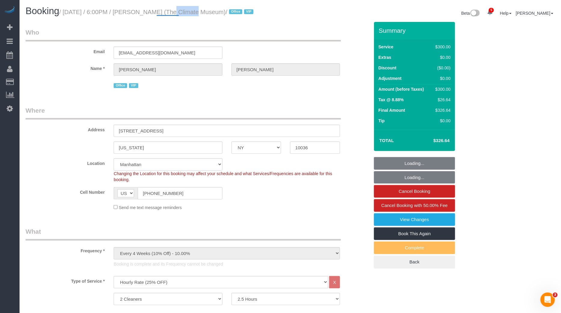
select select "string:stripe-pm_1RslnM4VGloSiKo7IMueSgaT"
copy small "[PERSON_NAME]"
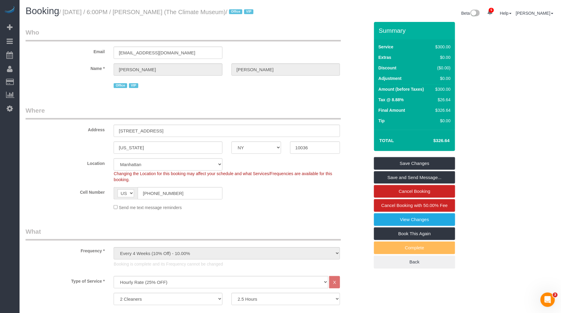
click at [166, 11] on small "/ [DATE] / 6:00PM / [PERSON_NAME] (The Climate Museum) / Office VIP" at bounding box center [157, 12] width 196 height 7
copy small "[PERSON_NAME]"
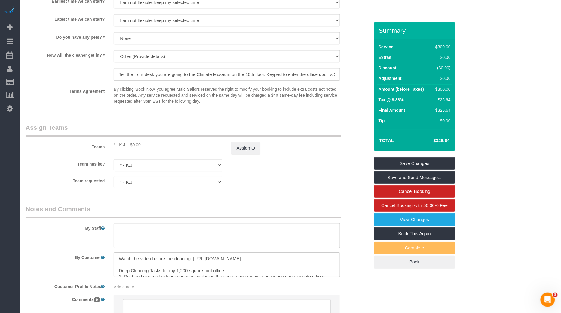
scroll to position [643, 0]
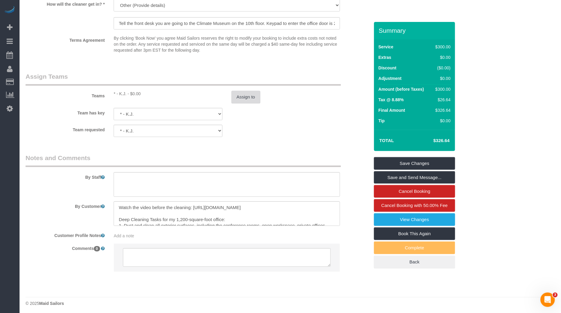
click at [247, 99] on button "Assign to" at bounding box center [245, 97] width 29 height 13
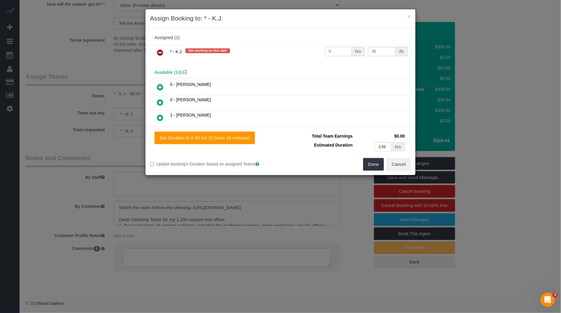
click at [345, 50] on input "0" at bounding box center [338, 51] width 27 height 9
type input "5"
click at [373, 167] on button "Done" at bounding box center [373, 164] width 21 height 13
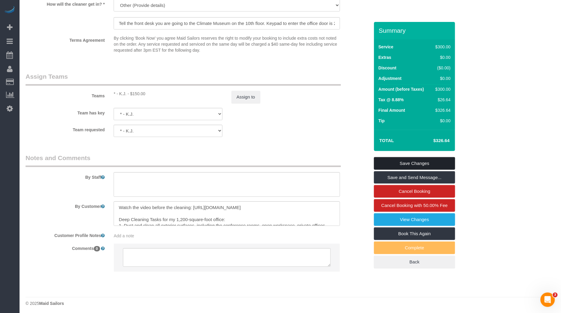
click at [402, 165] on link "Save Changes" at bounding box center [414, 163] width 81 height 13
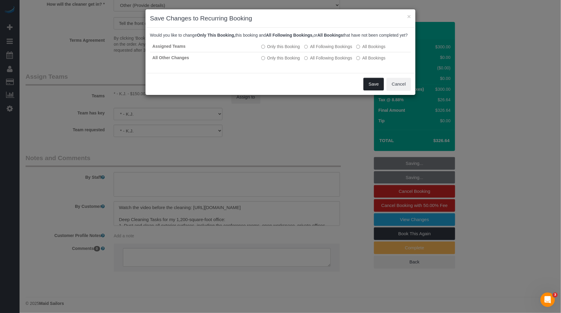
click at [375, 88] on button "Save" at bounding box center [373, 84] width 20 height 13
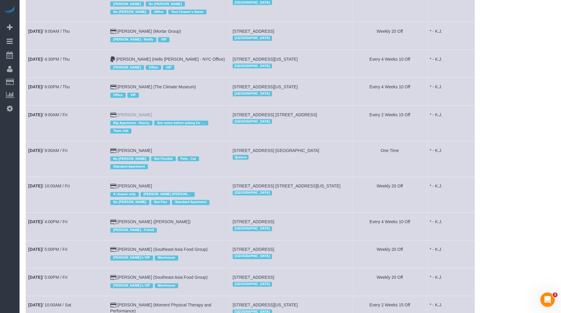
scroll to position [251, 0]
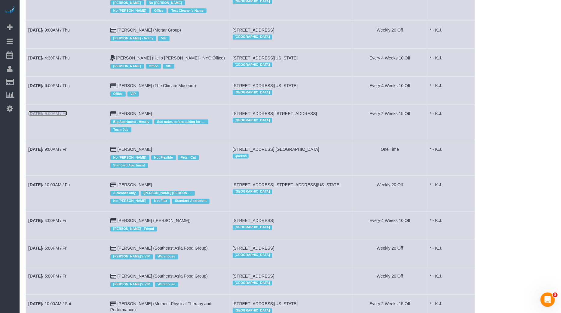
click at [64, 111] on link "[DATE] 9:00AM / Fri" at bounding box center [47, 113] width 39 height 5
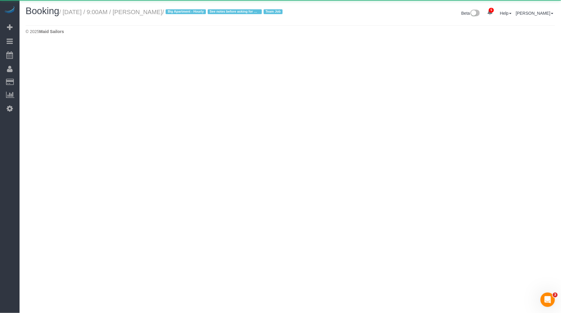
select select "NY"
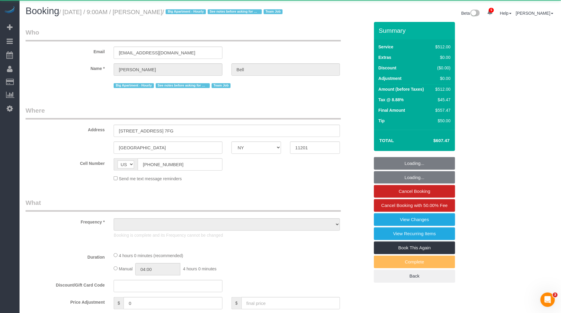
select select "2"
select select "240"
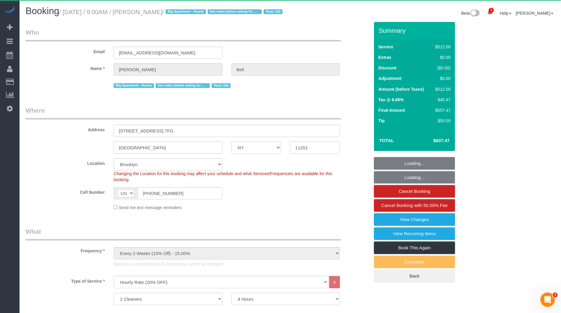
select select "object:34589"
select select "spot56"
select select "number:89"
select select "number:90"
select select "number:15"
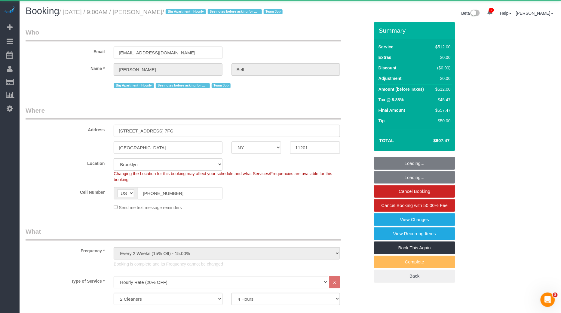
select select "number:5"
select select "string:stripe-pm_1KXFUA4VGloSiKo7ffajs4Qi"
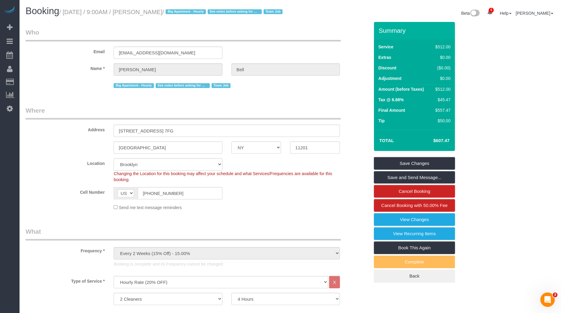
drag, startPoint x: 144, startPoint y: 12, endPoint x: 178, endPoint y: 11, distance: 33.4
click at [178, 11] on small "/ [DATE] / 9:00AM / [PERSON_NAME] / Big Apartment - Hourly See notes before ask…" at bounding box center [171, 12] width 225 height 7
copy small "[PERSON_NAME]"
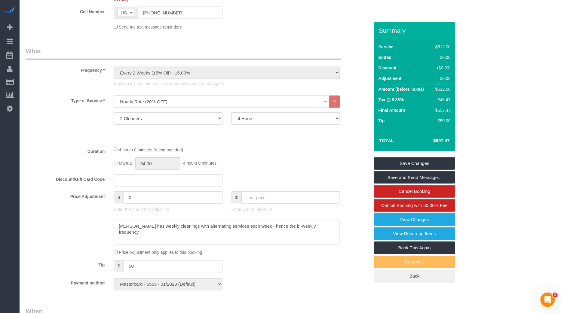
scroll to position [178, 0]
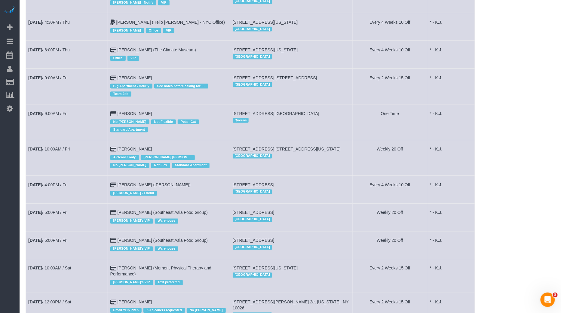
scroll to position [287, 0]
click at [57, 111] on td "[DATE] 9:00AM / Fri" at bounding box center [67, 123] width 82 height 36
click at [60, 111] on link "[DATE] 9:00AM / Fri" at bounding box center [47, 113] width 39 height 5
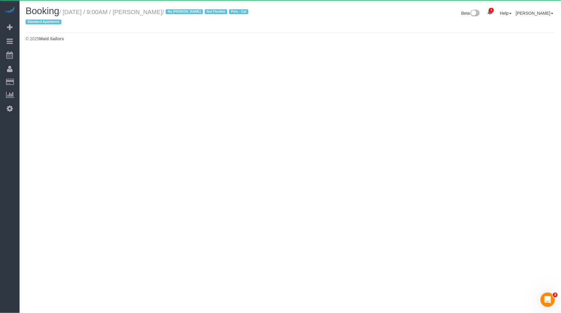
select select "NY"
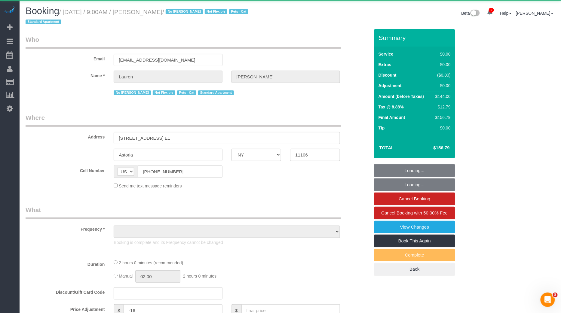
click at [151, 11] on small "/ [DATE] / 9:00AM / [PERSON_NAME] / No [PERSON_NAME] Not Flexible Pets - Cat St…" at bounding box center [138, 17] width 224 height 17
select select "object:36435"
select select "1"
select select "spot68"
select select "number:56"
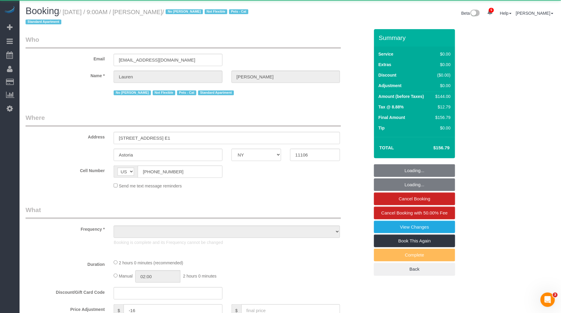
select select "number:70"
select select "number:14"
select select "number:7"
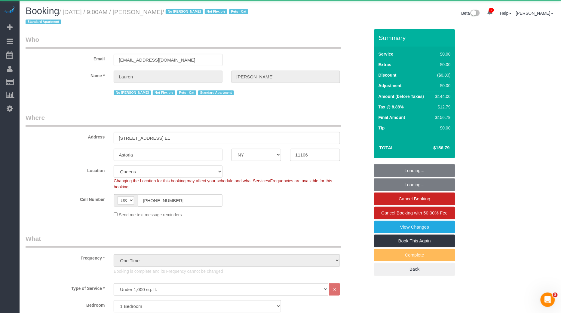
click at [151, 11] on small "/ [DATE] / 9:00AM / [PERSON_NAME] / No [PERSON_NAME] Not Flexible Pets - Cat St…" at bounding box center [138, 17] width 224 height 17
select select "string:stripe-pm_1MxdTq4VGloSiKo7xOFVW9ei"
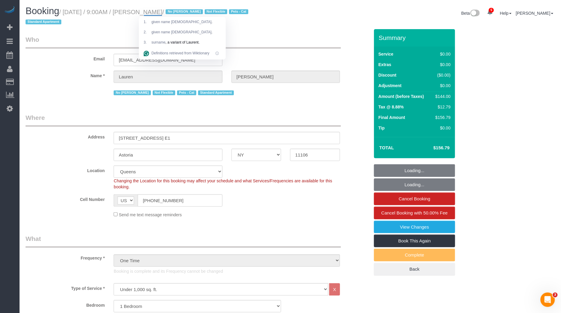
click at [179, 11] on small "/ [DATE] / 9:00AM / [PERSON_NAME] / No [PERSON_NAME] Not Flexible Pets - Cat St…" at bounding box center [138, 17] width 224 height 17
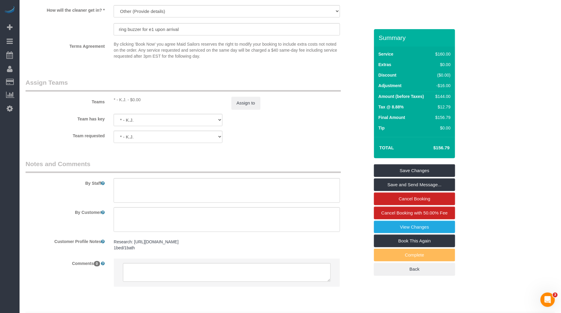
scroll to position [783, 0]
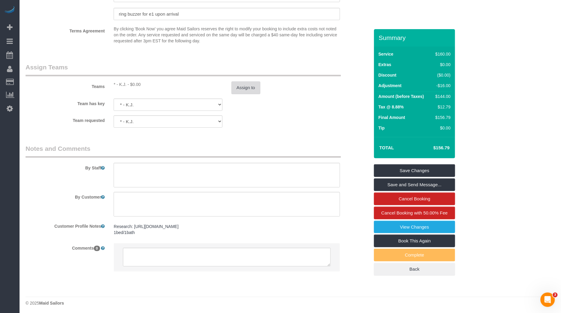
click at [246, 88] on button "Assign to" at bounding box center [245, 87] width 29 height 13
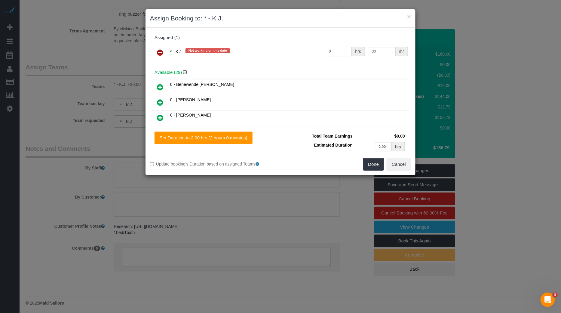
click at [339, 49] on input "0" at bounding box center [338, 51] width 27 height 9
type input "2"
click at [373, 163] on button "Done" at bounding box center [373, 164] width 21 height 13
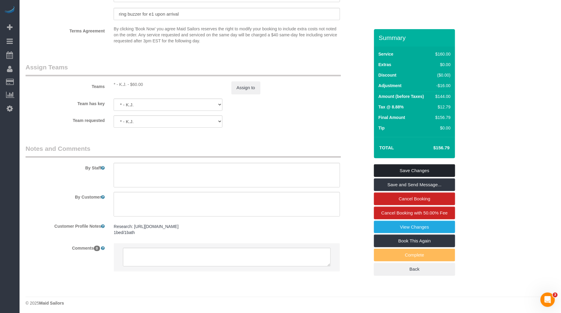
click at [414, 167] on link "Save Changes" at bounding box center [414, 170] width 81 height 13
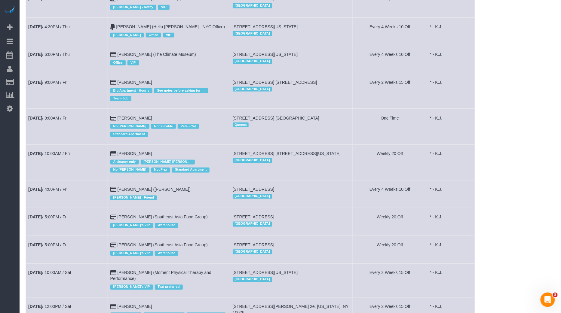
scroll to position [278, 0]
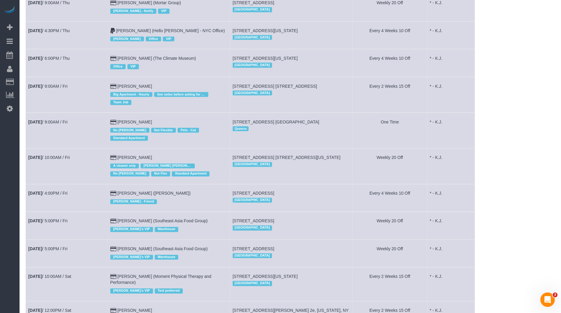
click at [58, 148] on td "[DATE] 10:00AM / Fri" at bounding box center [67, 166] width 82 height 36
click at [59, 155] on link "[DATE] 10:00AM / Fri" at bounding box center [48, 157] width 41 height 5
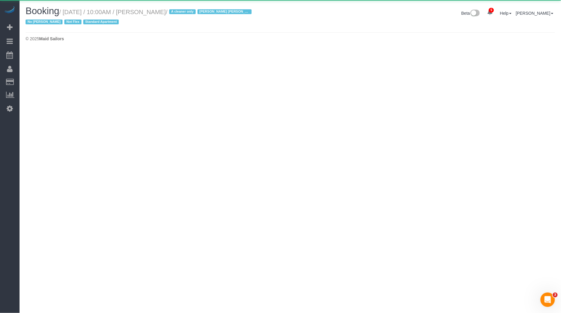
select select "NY"
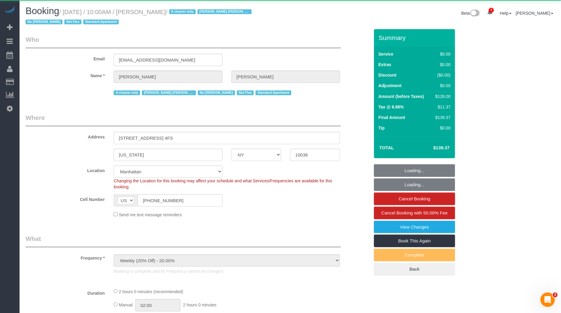
click at [169, 12] on small "/ [DATE] / 10:00AM / [PERSON_NAME] / A cleaner only [PERSON_NAME] [PERSON_NAME]…" at bounding box center [140, 17] width 228 height 17
select select "object:39866"
select select "1"
select select "spot79"
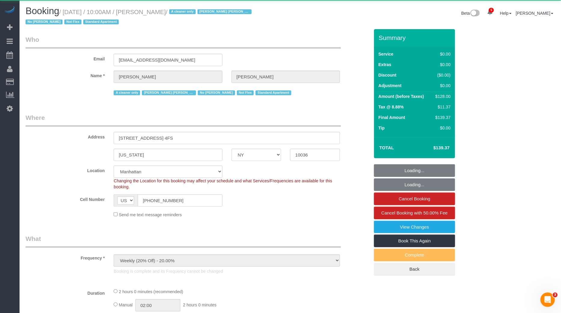
select select "number:89"
select select "number:90"
select select "number:15"
select select "number:5"
select select "string:stripe-pm_1R7mJP4VGloSiKo7905nBUOT"
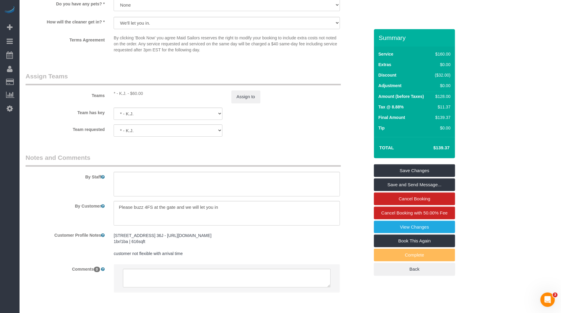
scroll to position [784, 0]
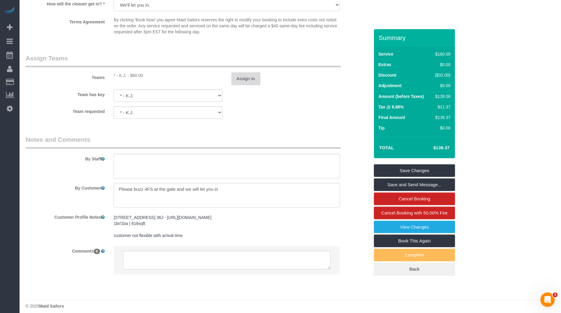
click at [246, 77] on button "Assign to" at bounding box center [245, 78] width 29 height 13
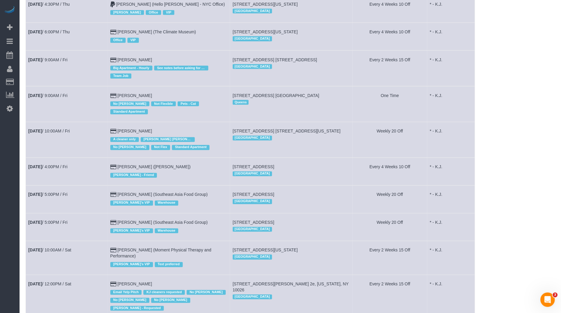
scroll to position [306, 0]
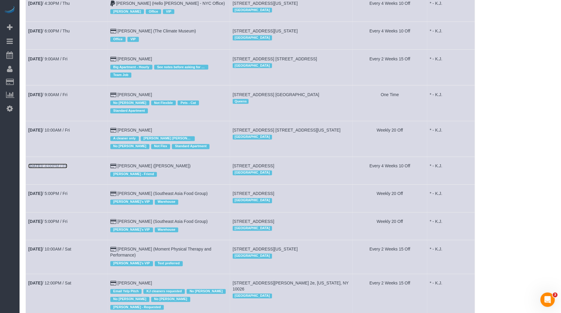
click at [62, 164] on link "[DATE] 4:00PM / Fri" at bounding box center [47, 166] width 39 height 5
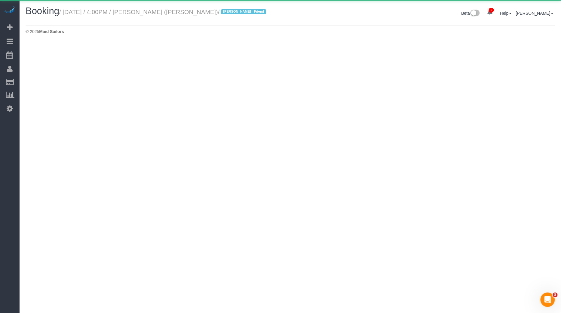
select select "NY"
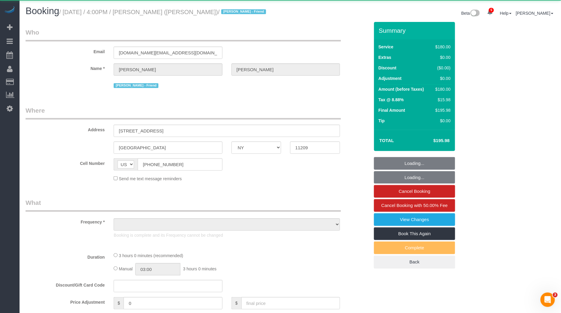
select select "object:43292"
select select "180"
select select "number:89"
select select "number:90"
select select "number:13"
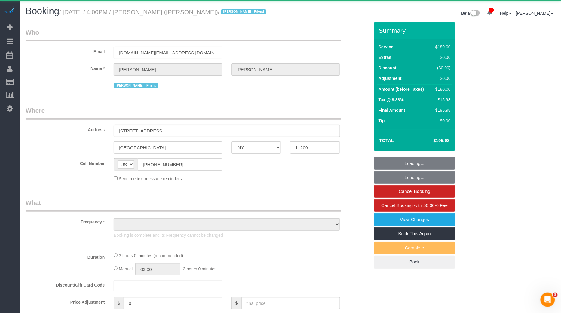
select select "number:7"
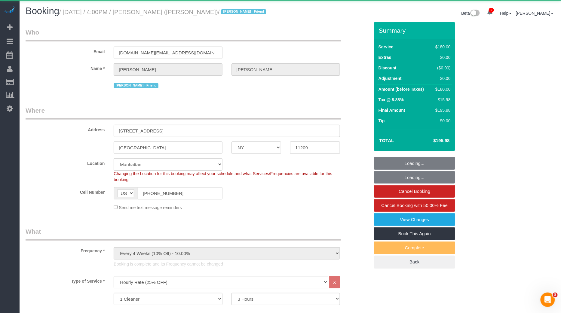
select select "string:stripe-pm_1QUXjS4VGloSiKo7gLo9flBQ"
select select "spot91"
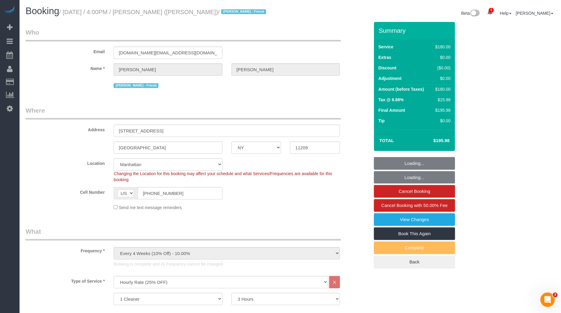
scroll to position [2, 0]
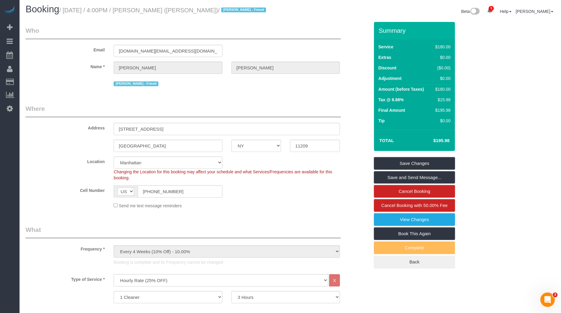
click at [155, 10] on small "/ [DATE] / 4:00PM / [PERSON_NAME] ([PERSON_NAME]) / [PERSON_NAME] - Friend" at bounding box center [163, 10] width 208 height 7
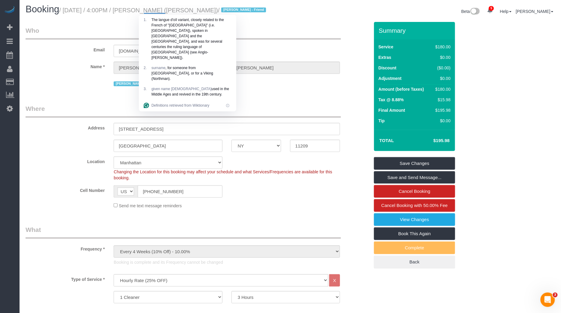
click at [281, 17] on div "Booking / [DATE] / 4:00PM / [PERSON_NAME] ([PERSON_NAME]) / [PERSON_NAME] - Fri…" at bounding box center [290, 12] width 538 height 16
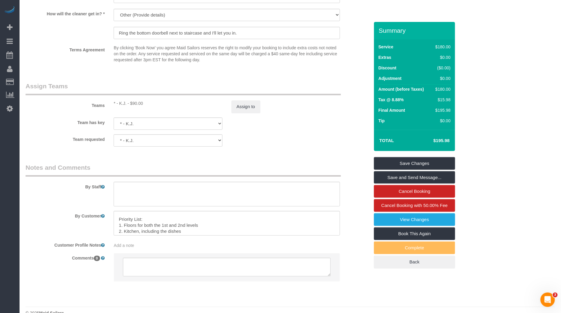
scroll to position [16, 0]
click at [246, 113] on sui-booking-teams "Teams * - K.J. - $90.00 Assign to Team has key * - K.J. 000- [PERSON_NAME] 000 …" at bounding box center [198, 114] width 344 height 65
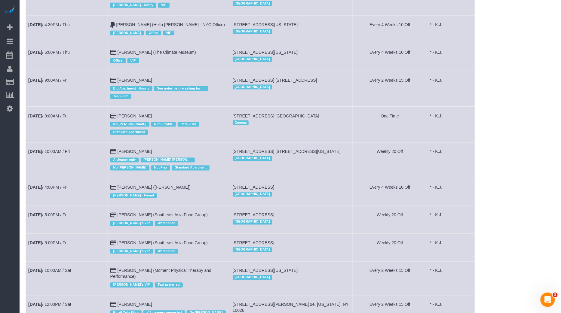
scroll to position [287, 0]
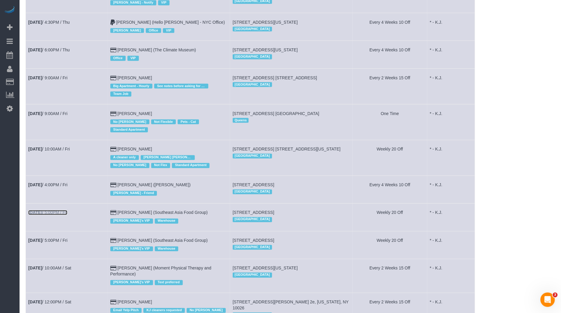
click at [60, 210] on link "[DATE] 5:00PM / Fri" at bounding box center [47, 212] width 39 height 5
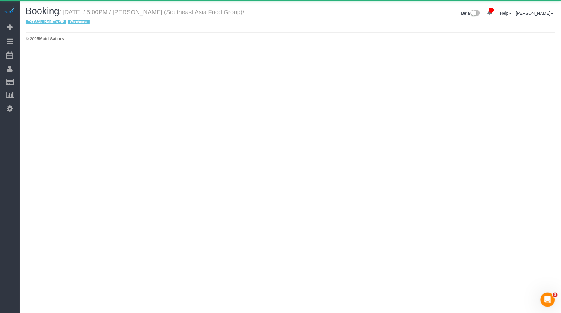
select select "NY"
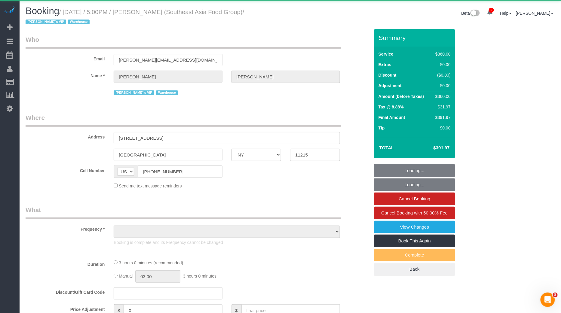
select select "2"
select select "180"
select select "spot103"
select select "number:89"
select select "number:90"
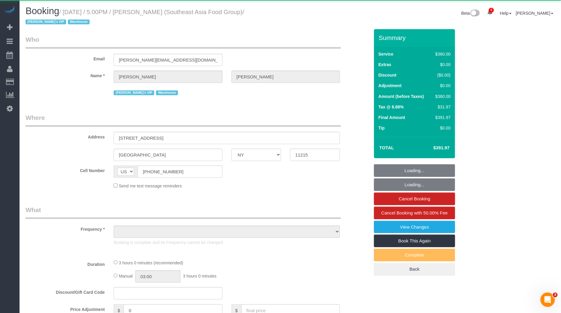
select select "number:15"
select select "number:5"
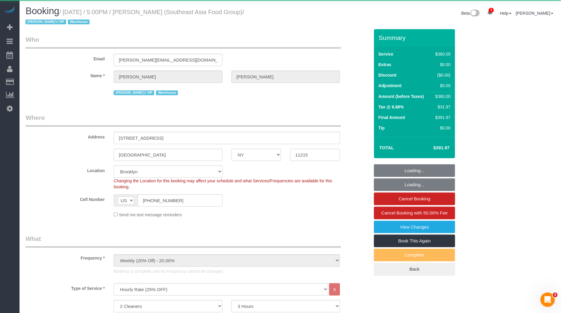
select select "object:45727"
select select
select select "string:stripe-pm_1RZPTJ4VGloSiKo7VVBTdkx4"
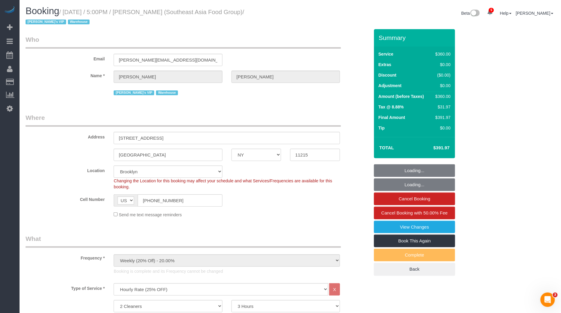
select select "spot115"
click at [152, 12] on small "/ [DATE] / 5:00PM / [PERSON_NAME] (Southeast Asia Food Group) / [PERSON_NAME]'s…" at bounding box center [135, 17] width 218 height 17
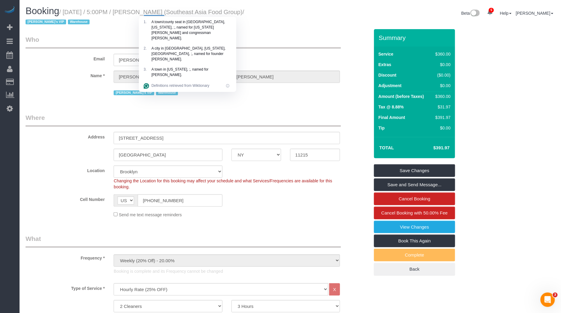
click at [269, 95] on div "[PERSON_NAME]'s VIP [GEOGRAPHIC_DATA]" at bounding box center [227, 91] width 226 height 9
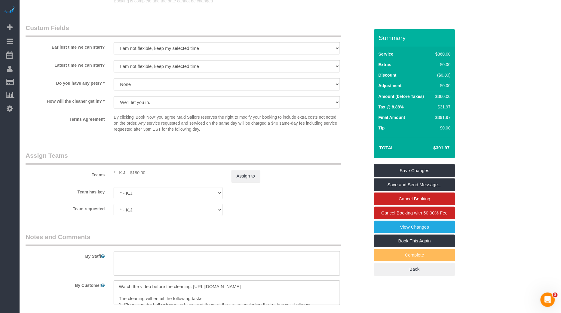
scroll to position [561, 0]
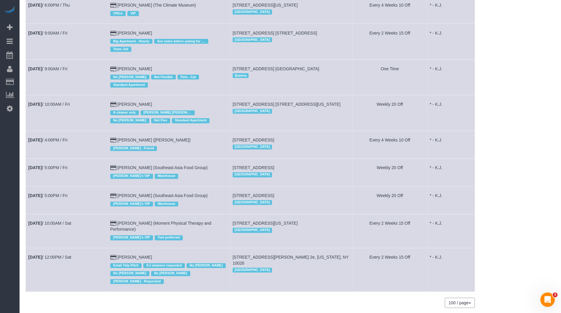
scroll to position [338, 0]
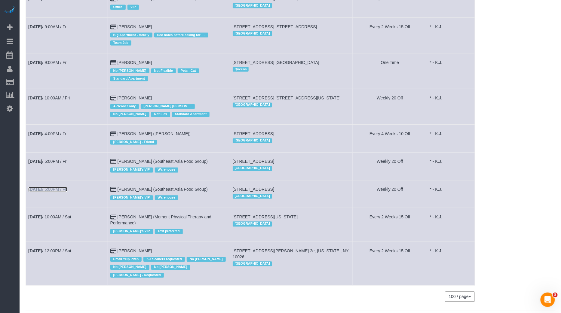
click at [57, 187] on link "[DATE] 5:00PM / Fri" at bounding box center [47, 189] width 39 height 5
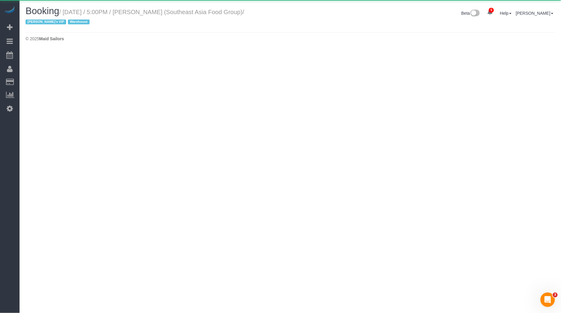
select select "NY"
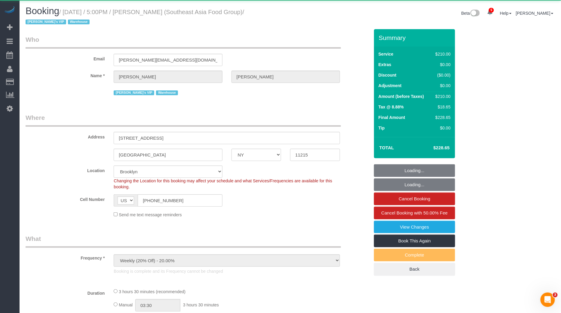
select select "object:47158"
select select "spot127"
select select "210"
select select "number:89"
select select "number:90"
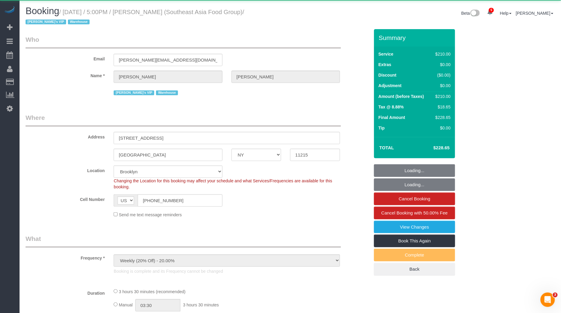
select select "number:15"
select select "number:5"
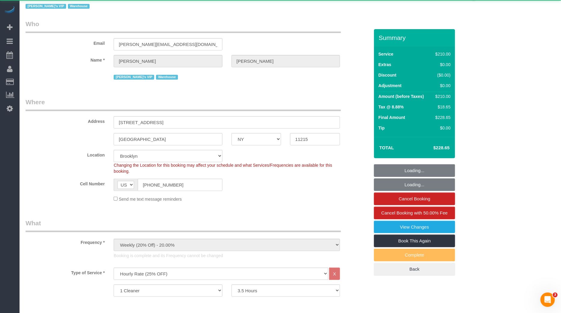
select select "string:stripe-pm_1RZPTJ4VGloSiKo7VVBTdkx4"
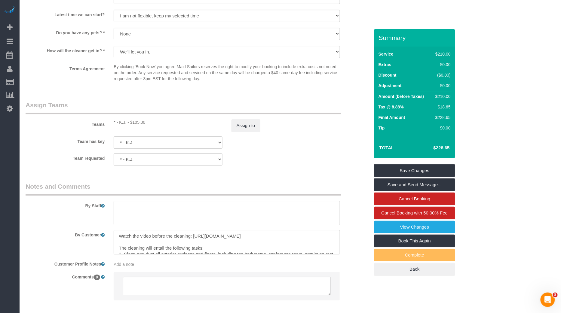
scroll to position [608, 0]
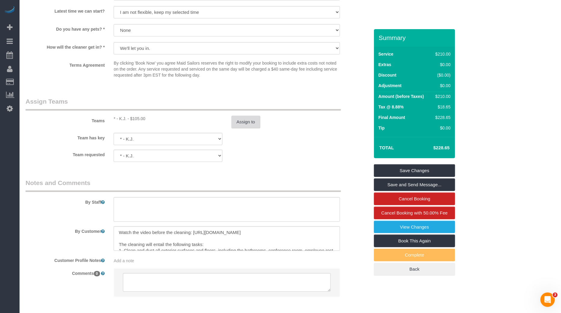
click at [242, 122] on button "Assign to" at bounding box center [245, 122] width 29 height 13
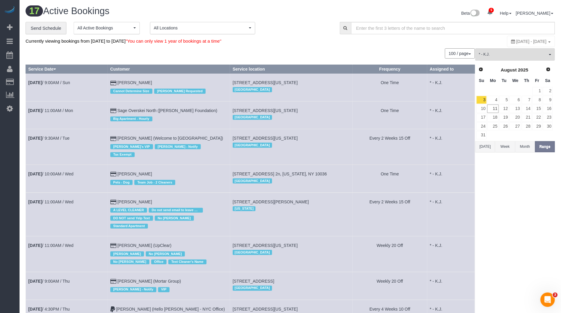
scroll to position [342, 0]
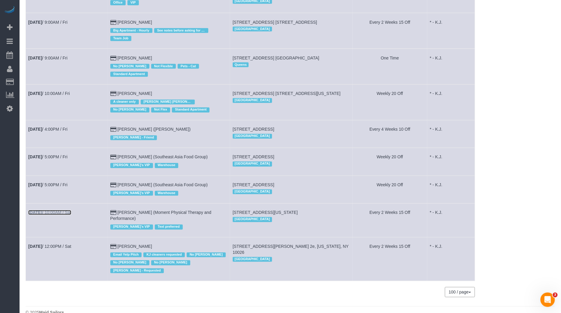
click at [68, 210] on link "[DATE] 10:00AM / Sat" at bounding box center [49, 212] width 43 height 5
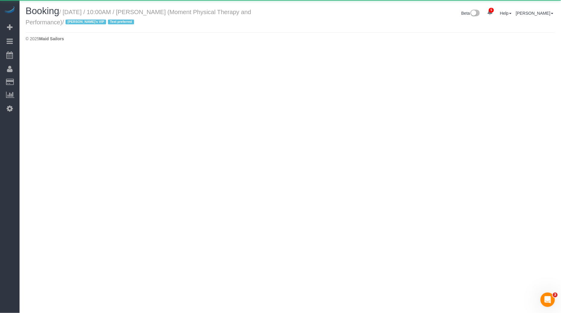
select select "NY"
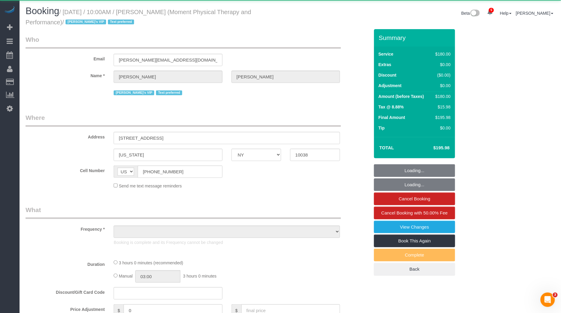
select select "object:50676"
select select "180"
select select "number:56"
select select "number:79"
select select "number:15"
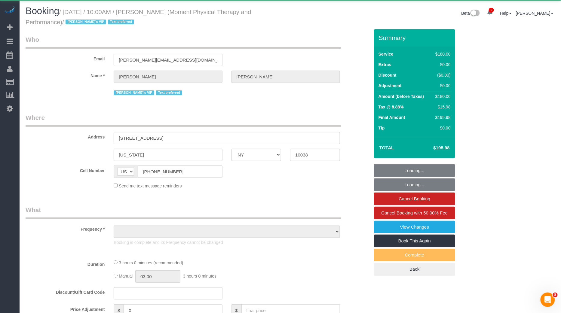
select select "number:7"
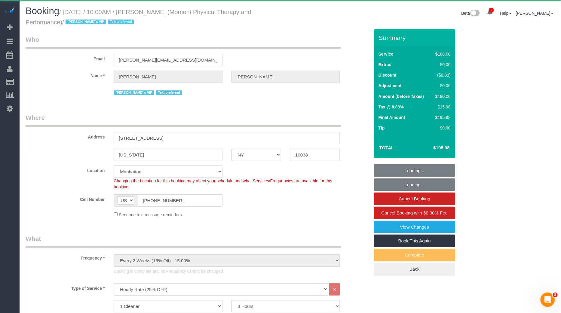
select select "string:stripe-pm_1QKSUH4VGloSiKo7sEzekfxu"
select select "spot139"
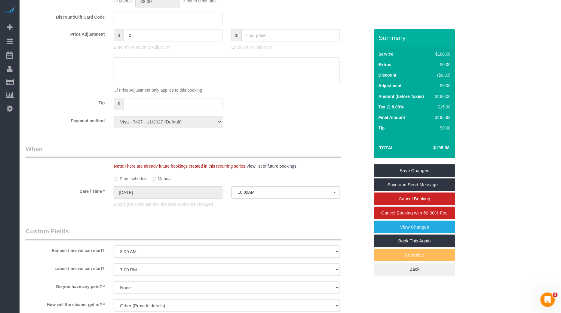
scroll to position [651, 0]
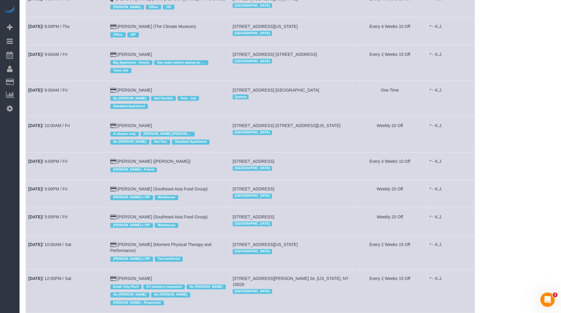
scroll to position [342, 0]
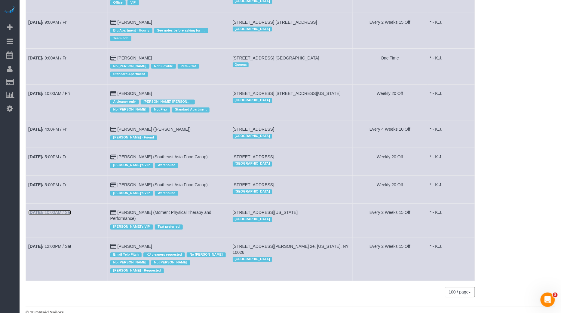
click at [61, 210] on link "[DATE] 10:00AM / Sat" at bounding box center [49, 212] width 43 height 5
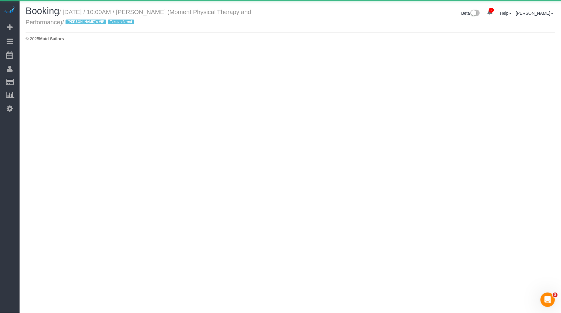
select select "NY"
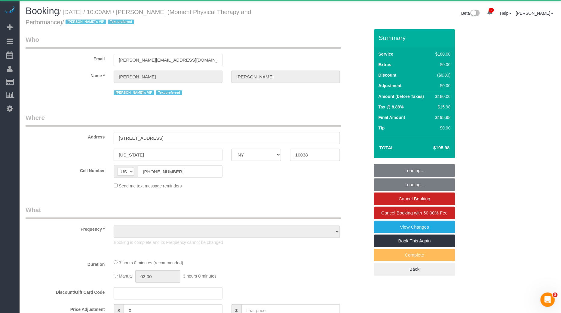
select select "object:52400"
select select "180"
select select "number:56"
select select "number:79"
select select "number:15"
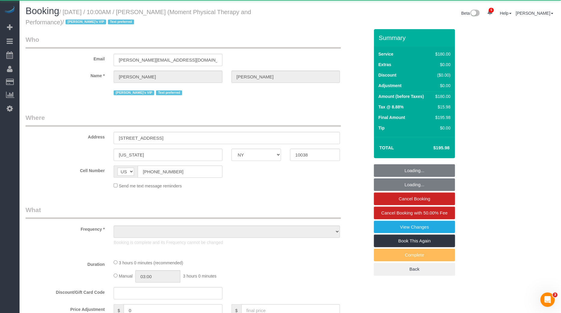
select select "number:7"
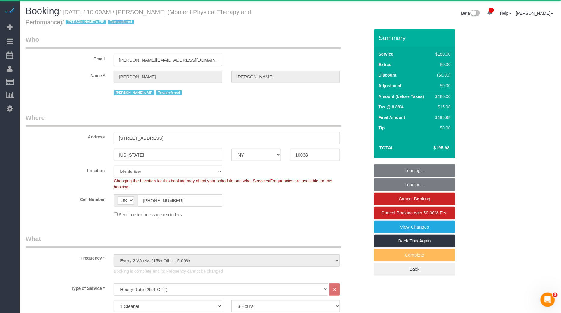
select select "object:53128"
select select "string:stripe-pm_1QKSUH4VGloSiKo7sEzekfxu"
select select "spot162"
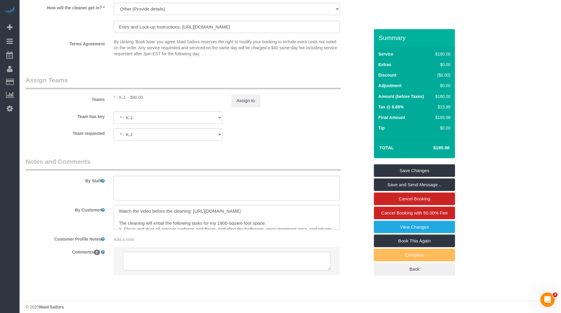
scroll to position [11, 0]
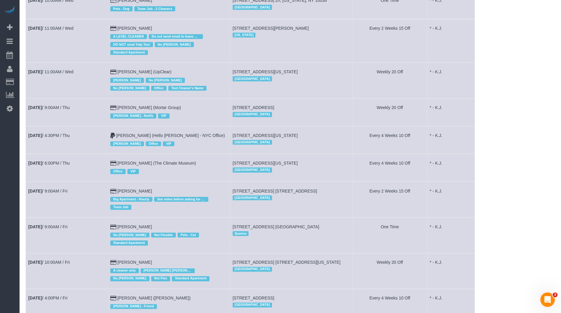
scroll to position [342, 0]
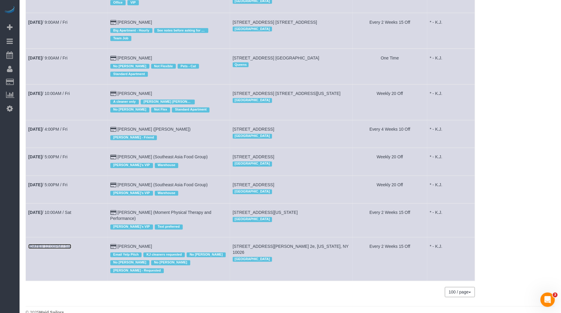
click at [63, 244] on link "[DATE] 12:00PM / Sat" at bounding box center [49, 246] width 43 height 5
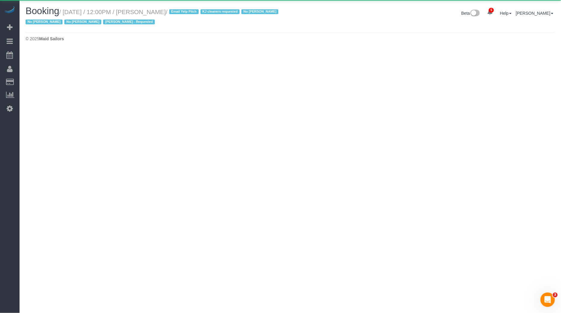
select select "NY"
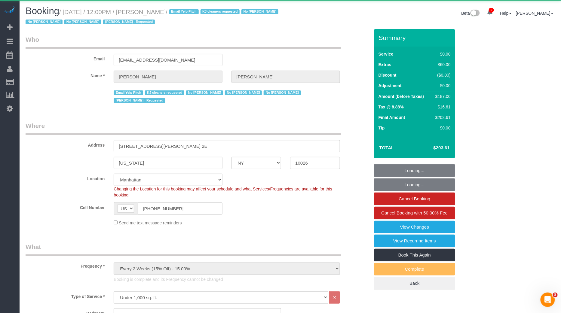
select select "object:54694"
select select "string:stripe-pm_1NCPuE4VGloSiKo7ZNNYeUpB"
select select "spot185"
select select "number:89"
select select "number:90"
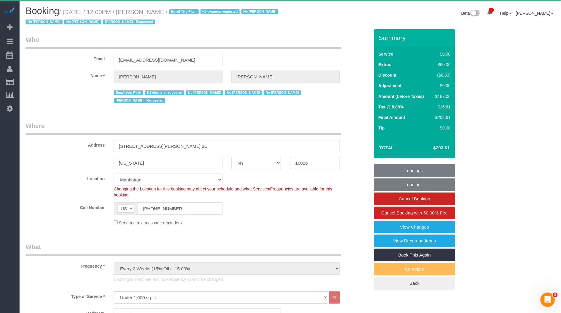
select select "number:15"
select select "number:5"
select select "1"
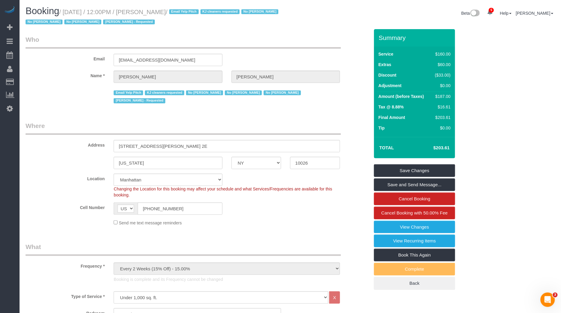
drag, startPoint x: 147, startPoint y: 14, endPoint x: 174, endPoint y: 13, distance: 26.4
click at [174, 13] on small "/ [DATE] / 12:00PM / [PERSON_NAME] / Email Yelp Pitch KJ cleaners requested No …" at bounding box center [153, 17] width 254 height 17
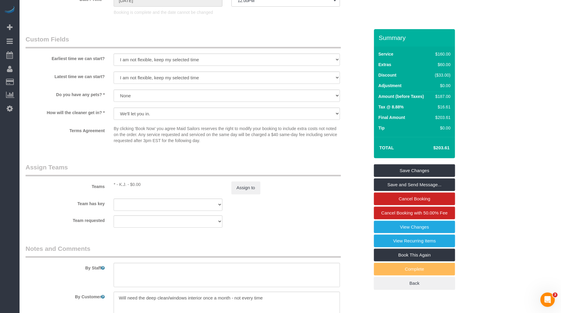
scroll to position [686, 0]
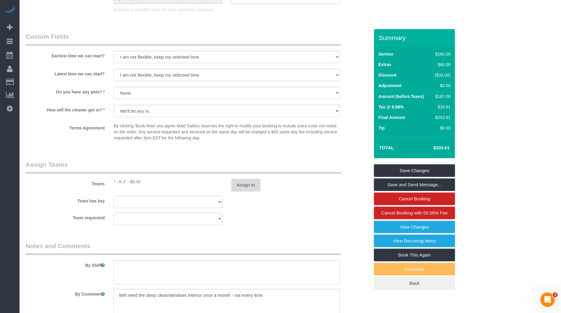
click at [245, 185] on button "Assign to" at bounding box center [245, 185] width 29 height 13
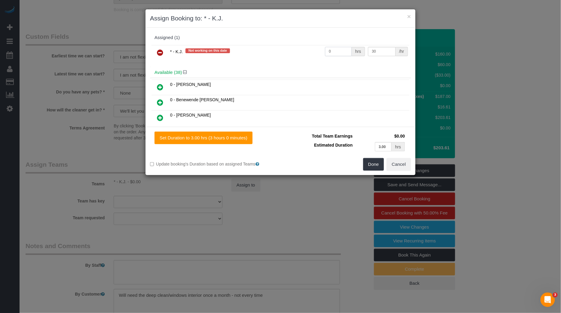
click at [336, 52] on input "0" at bounding box center [338, 51] width 27 height 9
type input "3"
click at [374, 161] on button "Done" at bounding box center [373, 164] width 21 height 13
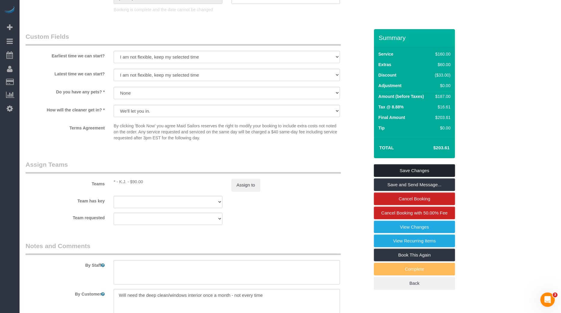
click at [418, 172] on link "Save Changes" at bounding box center [414, 170] width 81 height 13
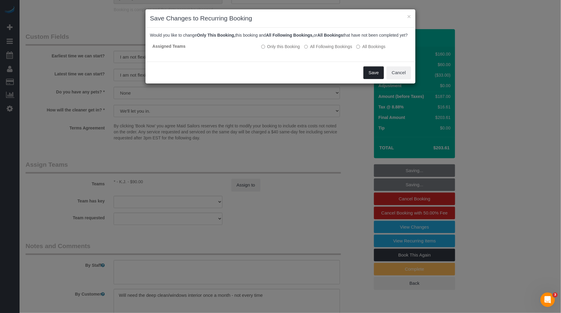
click at [370, 78] on button "Save" at bounding box center [373, 72] width 20 height 13
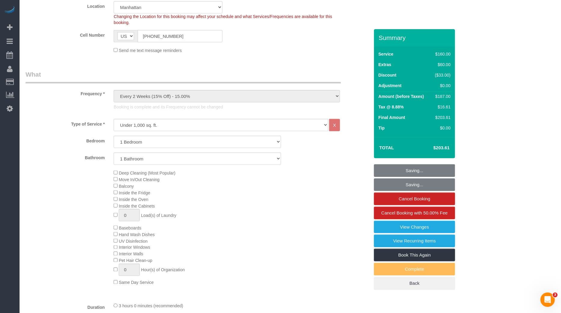
scroll to position [193, 0]
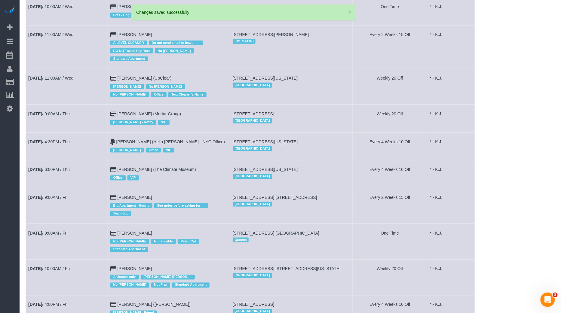
scroll to position [342, 0]
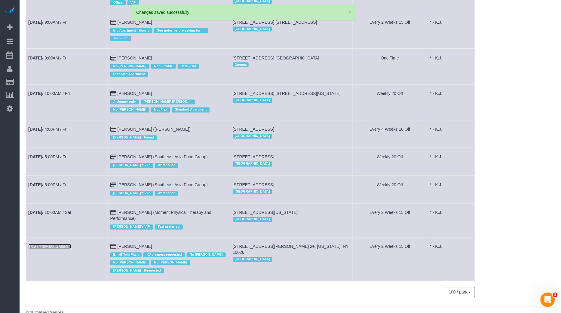
click at [56, 244] on link "[DATE] 12:00PM / Sat" at bounding box center [49, 246] width 43 height 5
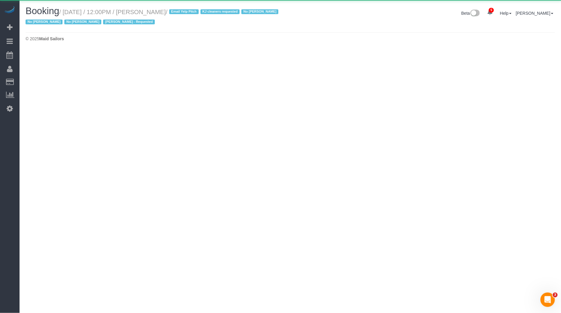
select select "NY"
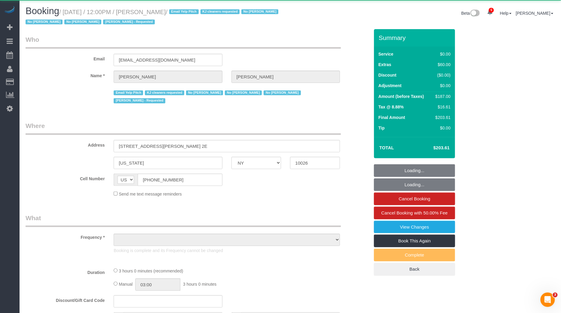
select select "object:57886"
select select "1"
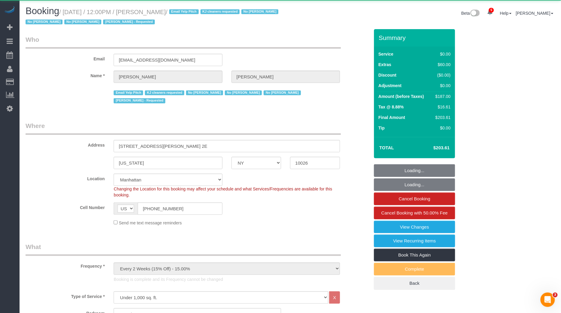
select select "object:58142"
select select "string:stripe-pm_1NCPuE4VGloSiKo7ZNNYeUpB"
select select "number:89"
select select "number:90"
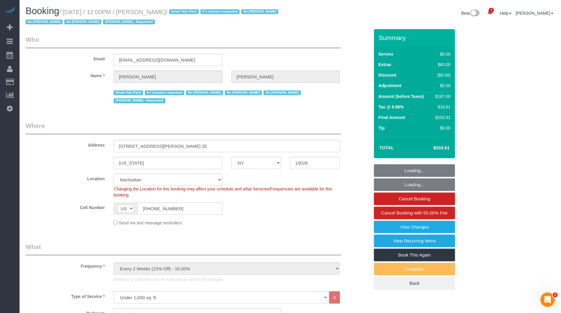
drag, startPoint x: 164, startPoint y: 14, endPoint x: 175, endPoint y: 14, distance: 10.8
click at [175, 14] on small "/ [DATE] / 12:00PM / [PERSON_NAME] / Email Yelp Pitch KJ cleaners requested No …" at bounding box center [153, 17] width 254 height 17
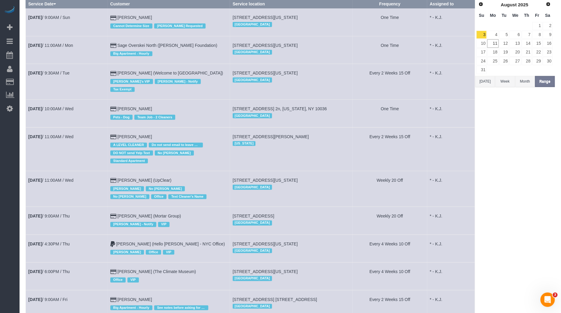
scroll to position [72, 0]
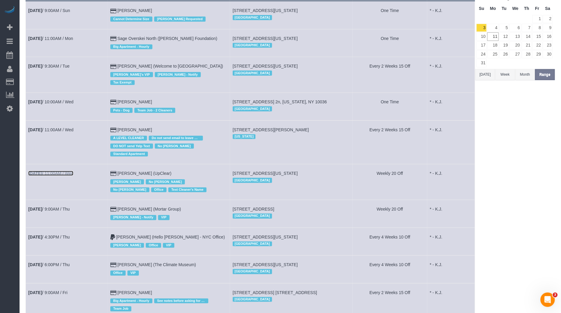
click at [73, 171] on link "[DATE] 11:00AM / Wed" at bounding box center [50, 173] width 45 height 5
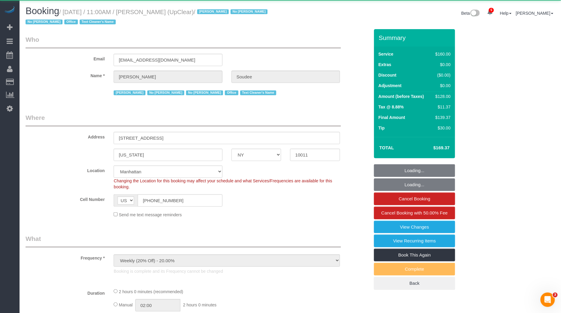
click at [155, 6] on h1 "Booking / [DATE] / 11:00AM / [PERSON_NAME] (UpClear) / [PERSON_NAME] No [PERSON…" at bounding box center [156, 16] width 260 height 20
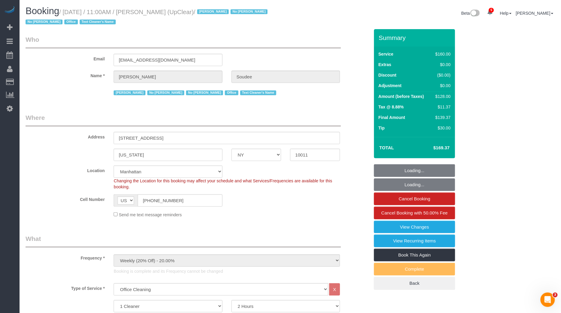
click at [154, 12] on small "/ [DATE] / 11:00AM / [PERSON_NAME] (UpClear) / [PERSON_NAME] No [PERSON_NAME] N…" at bounding box center [148, 17] width 244 height 17
